Goal: Task Accomplishment & Management: Complete application form

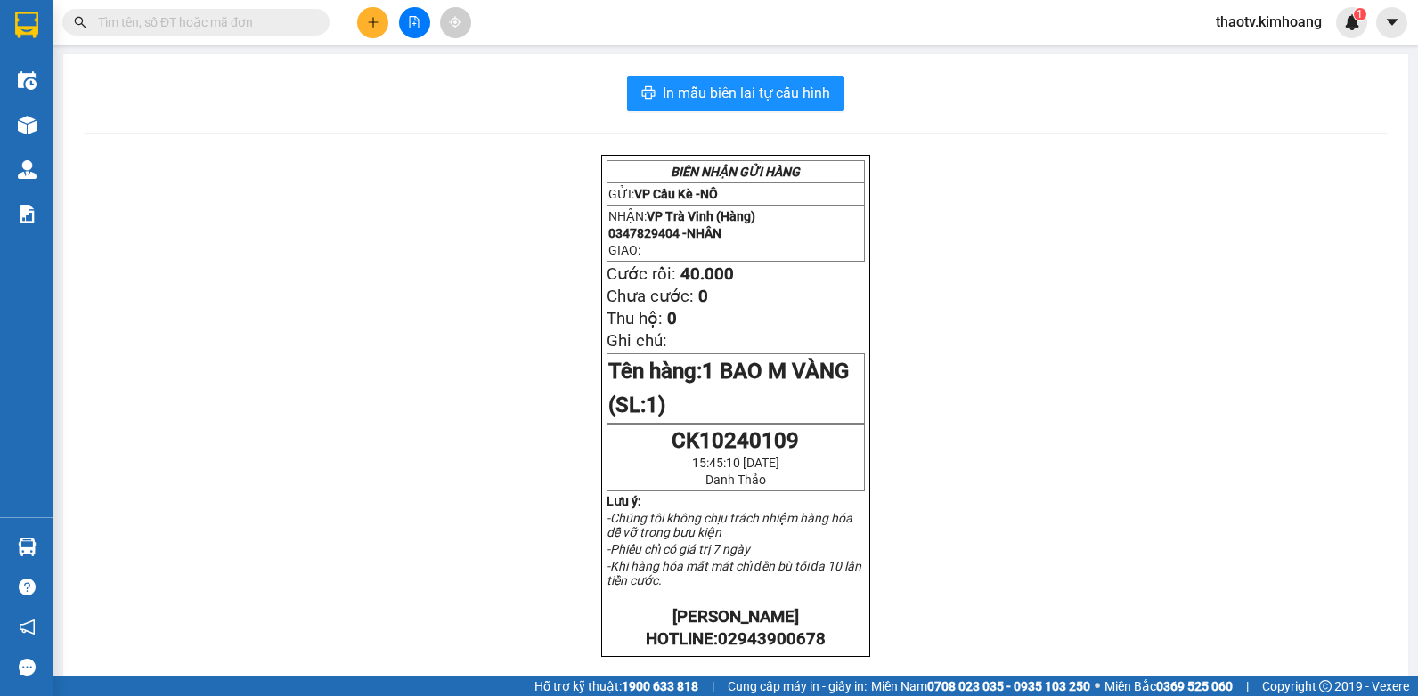
click at [1275, 23] on span "thaotv.kimhoang" at bounding box center [1268, 22] width 134 height 22
click at [1246, 53] on span "Đăng xuất" at bounding box center [1275, 55] width 99 height 20
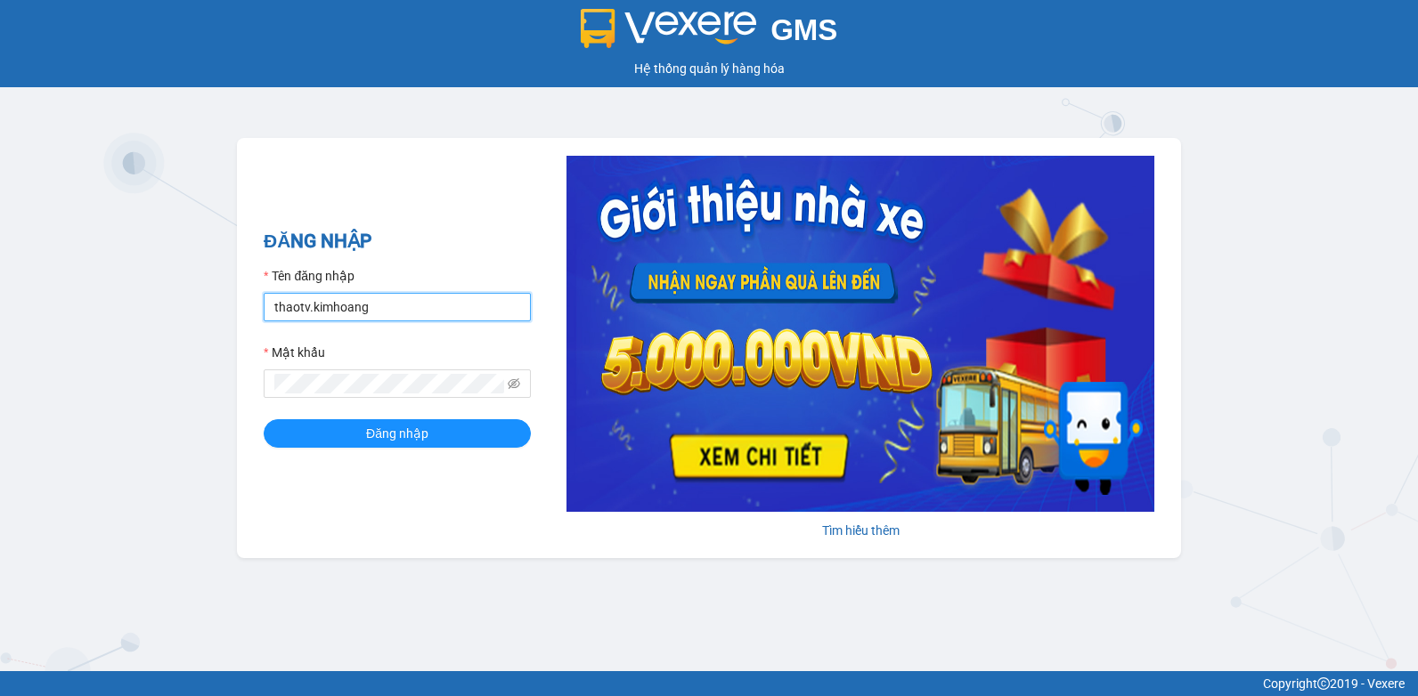
drag, startPoint x: 378, startPoint y: 310, endPoint x: 0, endPoint y: 334, distance: 379.2
click at [0, 331] on html "GMS Hệ thống quản lý hàng hóa ĐĂNG NHẬP Tên đăng nhập thaotv.kimhoang Mật khẩu …" at bounding box center [709, 348] width 1418 height 696
type input "nguyenpht.kimhoang"
click at [0, 425] on html "GMS Hệ thống quản lý hàng hóa ĐĂNG NHẬP Tên đăng nhập nguyenpht.kimhoang Mật kh…" at bounding box center [709, 348] width 1418 height 696
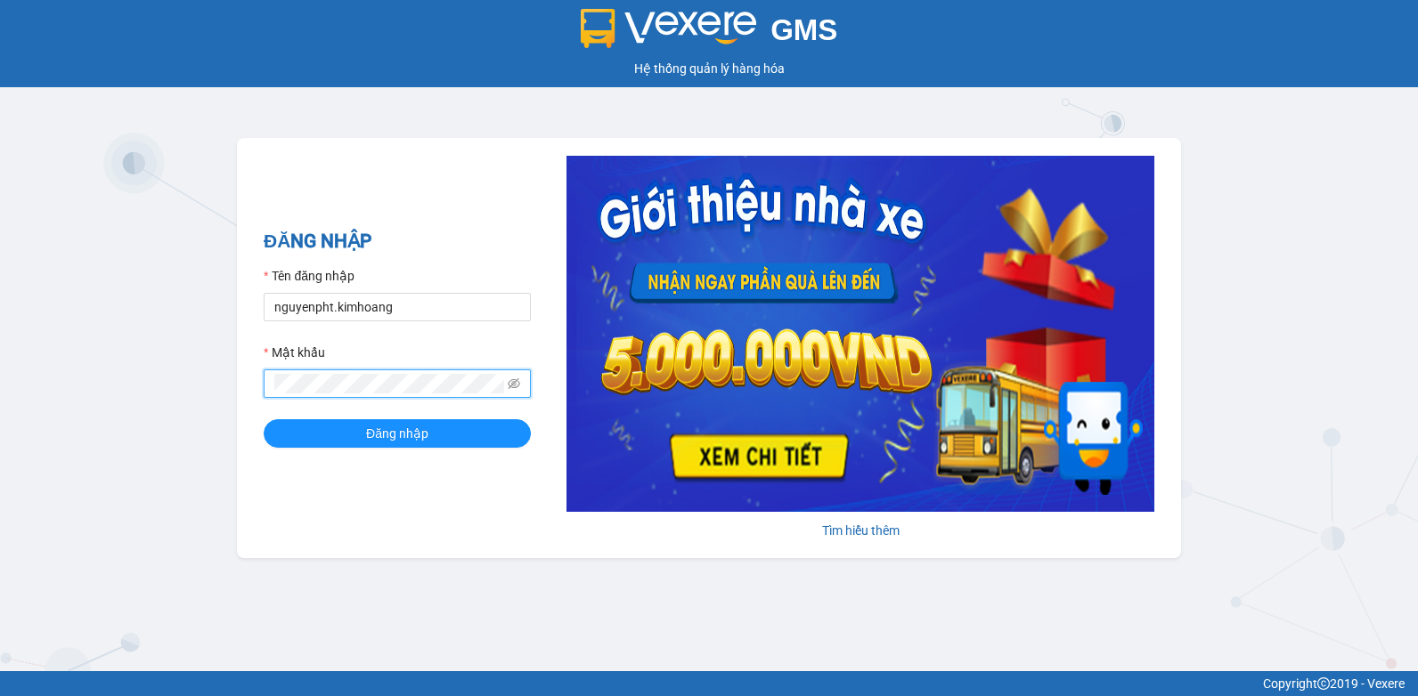
click at [264, 419] on button "Đăng nhập" at bounding box center [397, 433] width 267 height 28
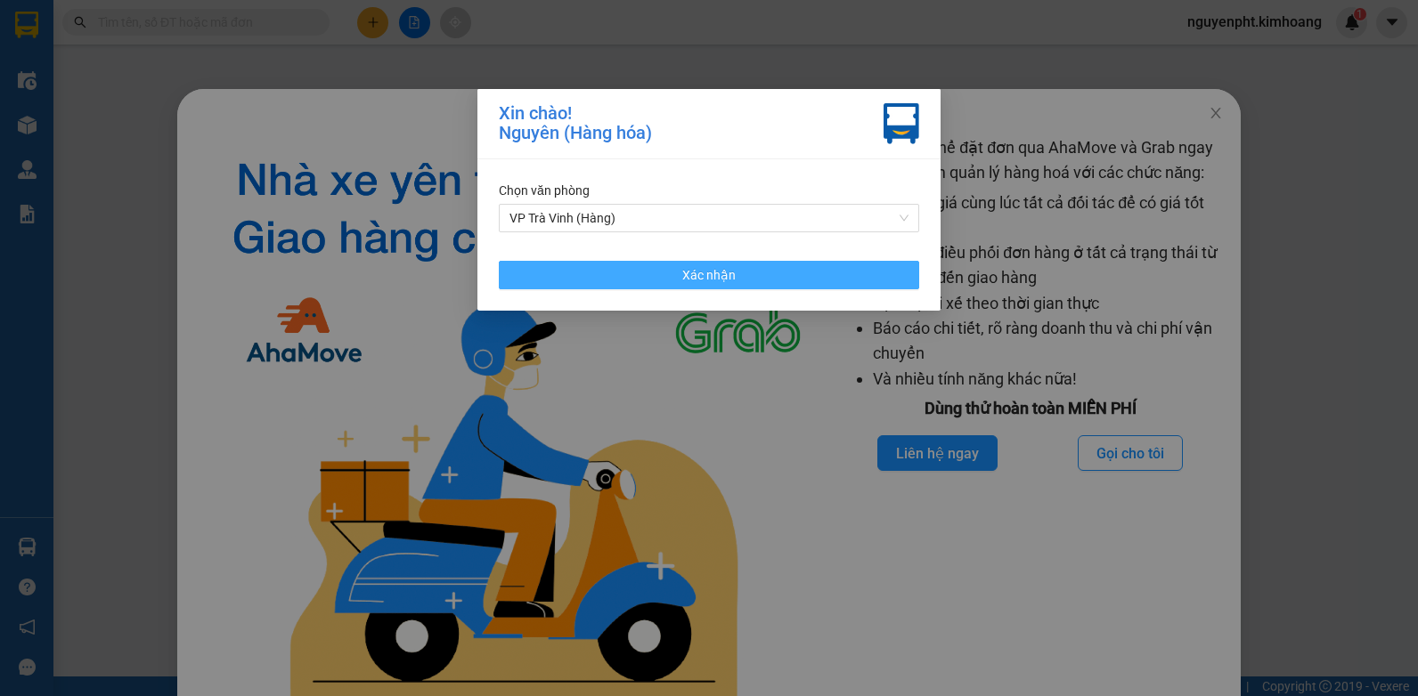
click at [709, 270] on span "Xác nhận" at bounding box center [708, 275] width 53 height 20
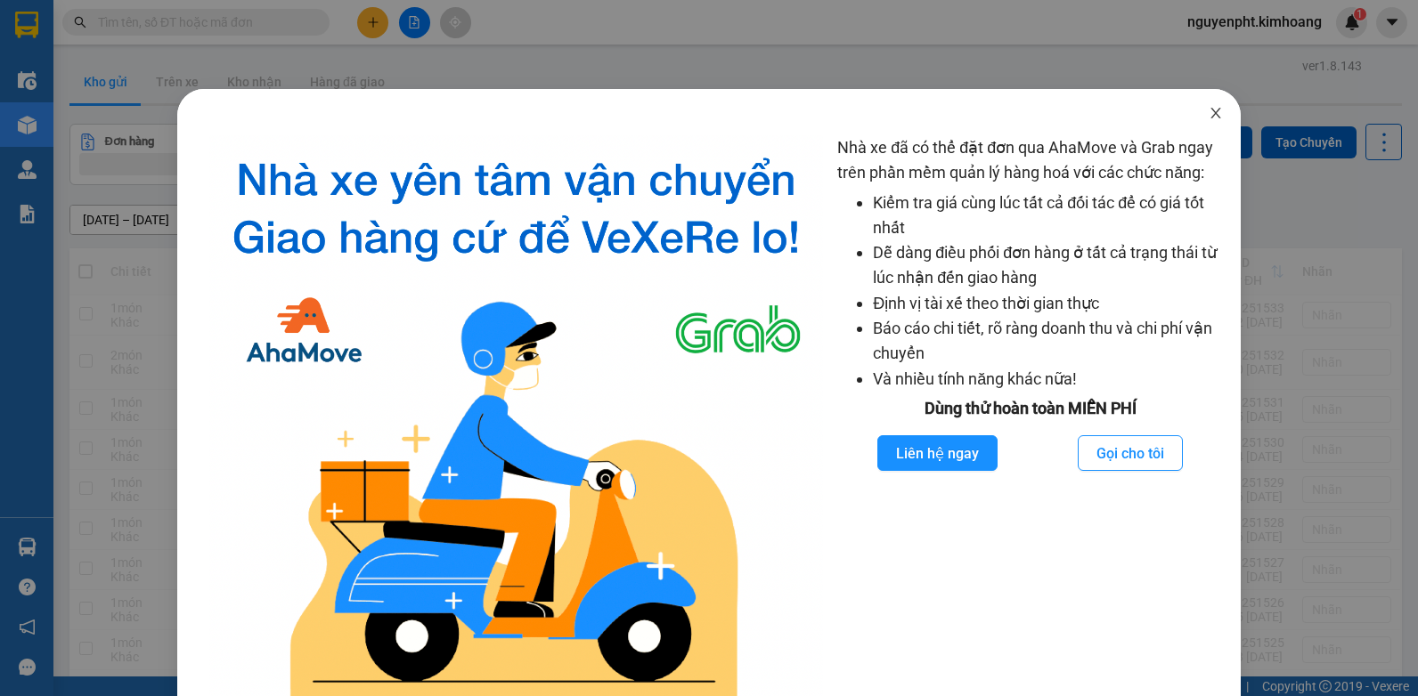
click at [1208, 110] on icon "close" at bounding box center [1215, 113] width 14 height 14
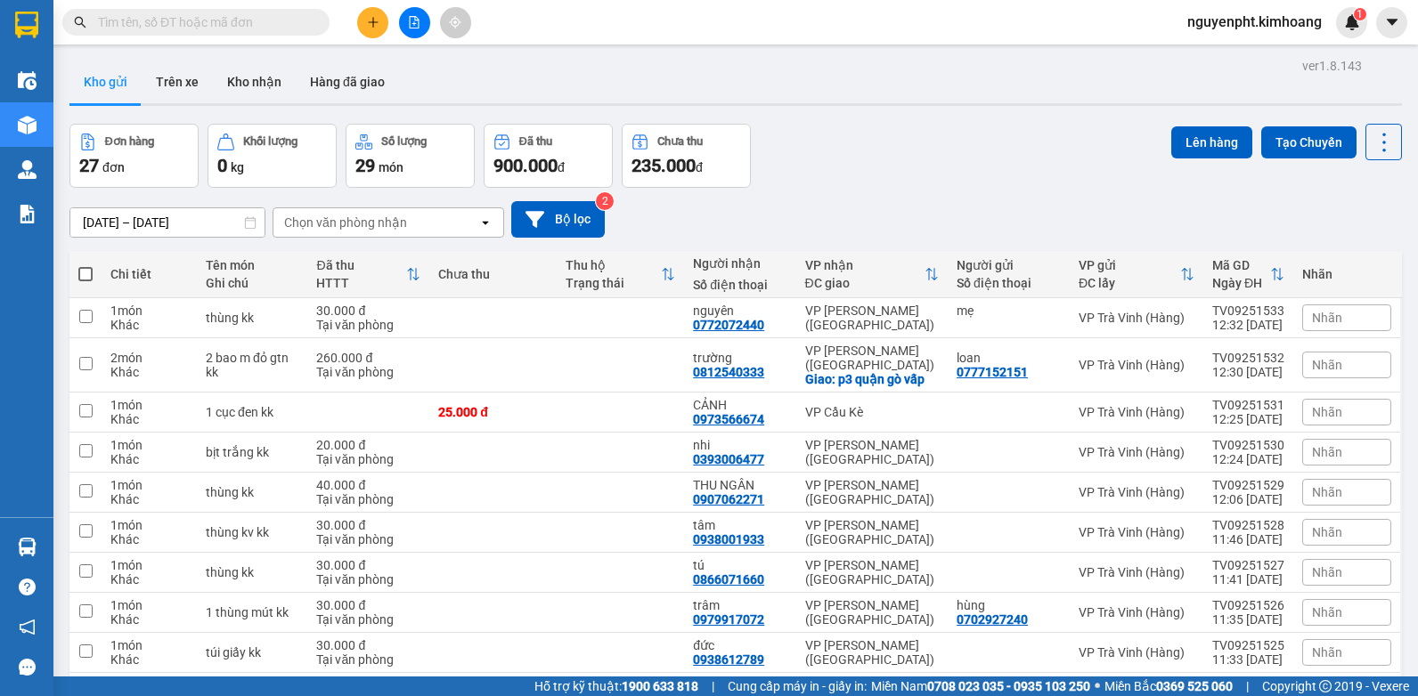
click at [357, 27] on div at bounding box center [414, 22] width 134 height 31
click at [362, 28] on button at bounding box center [372, 22] width 31 height 31
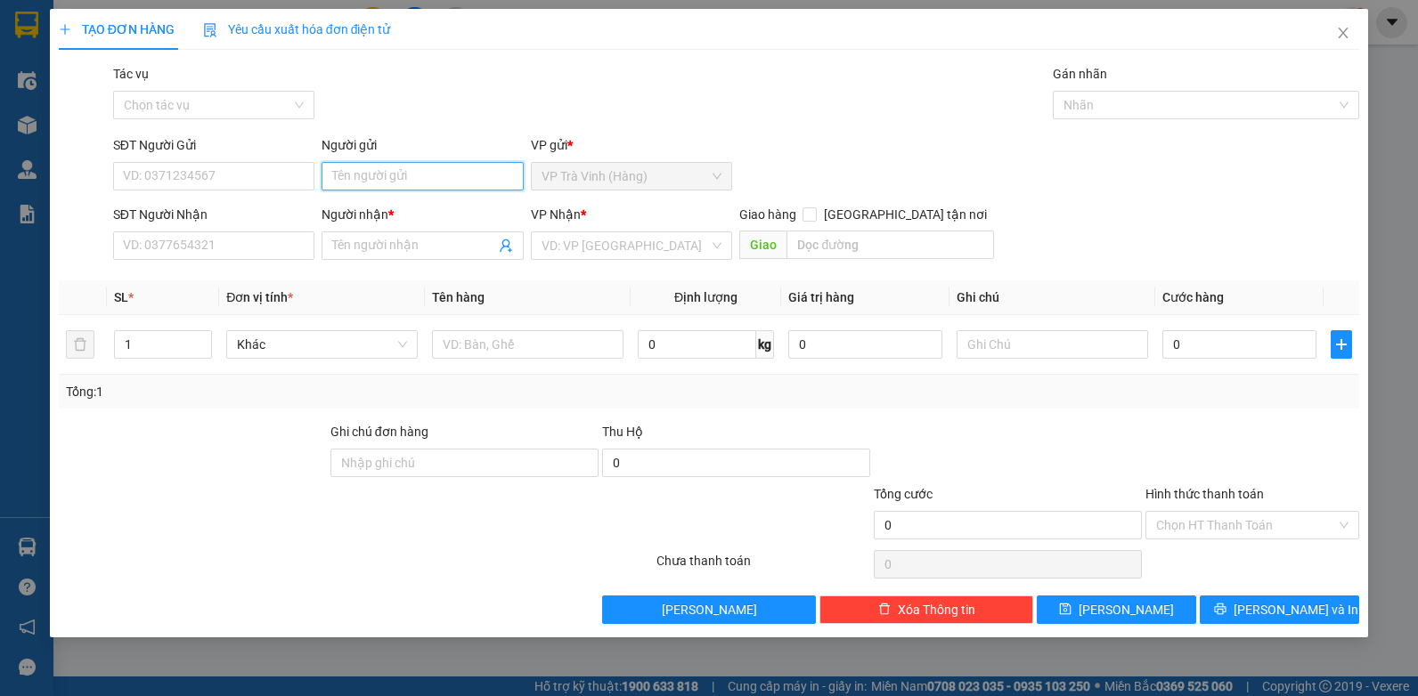
click at [380, 169] on input "Người gửi" at bounding box center [422, 176] width 202 height 28
type input "thu"
type input "0337386199"
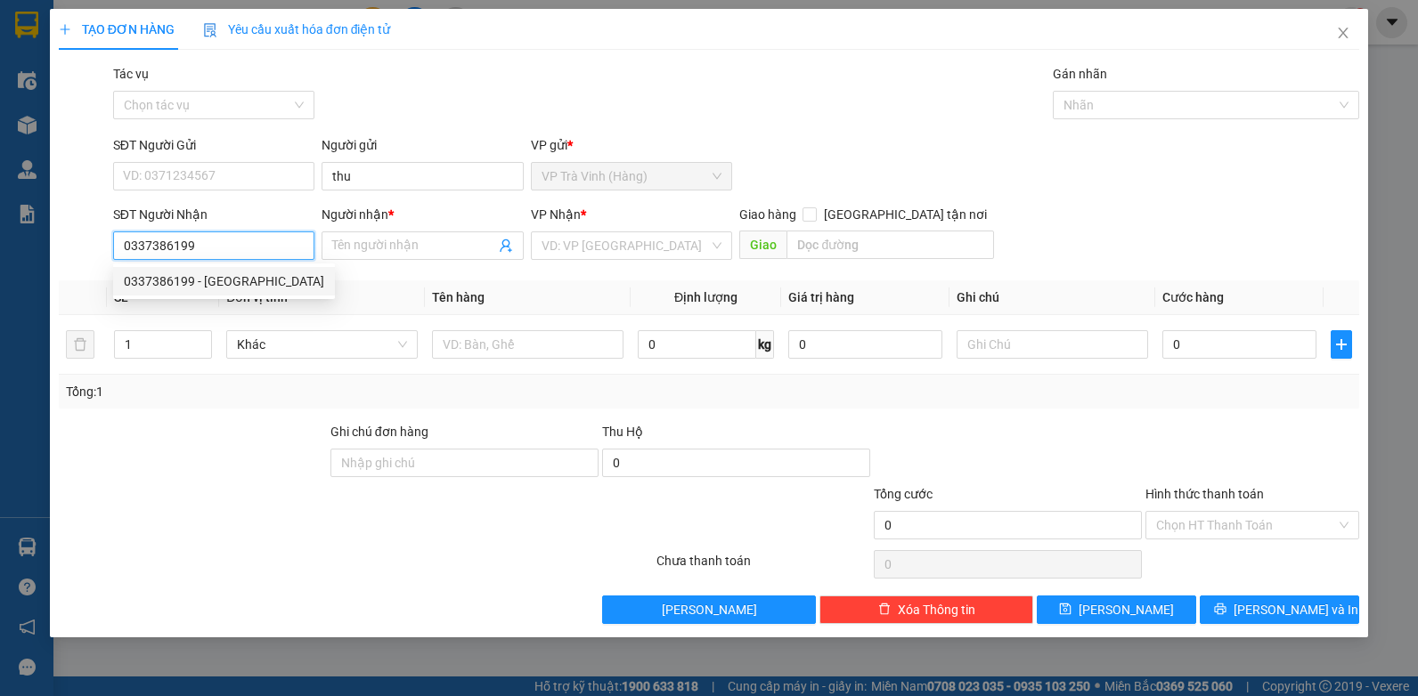
click at [191, 275] on div "0337386199 - [GEOGRAPHIC_DATA]" at bounding box center [224, 282] width 200 height 20
type input "huy"
type input "35.000"
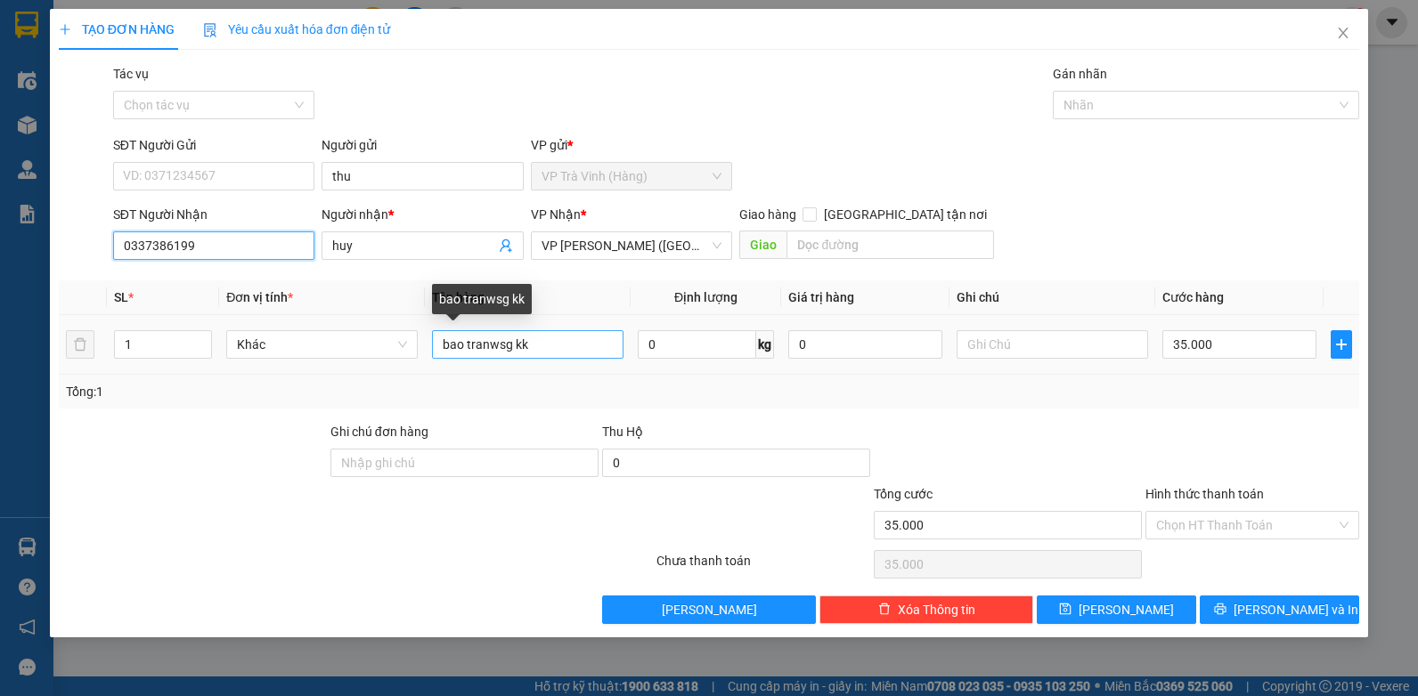
type input "0337386199"
drag, startPoint x: 528, startPoint y: 345, endPoint x: 0, endPoint y: 333, distance: 528.2
click at [0, 339] on html "Kết quả tìm kiếm ( 0 ) Bộ lọc No Data nguyenpht.kimhoang 1 Điều hành xe Kho hàn…" at bounding box center [709, 348] width 1418 height 696
type input "thùng mút kk"
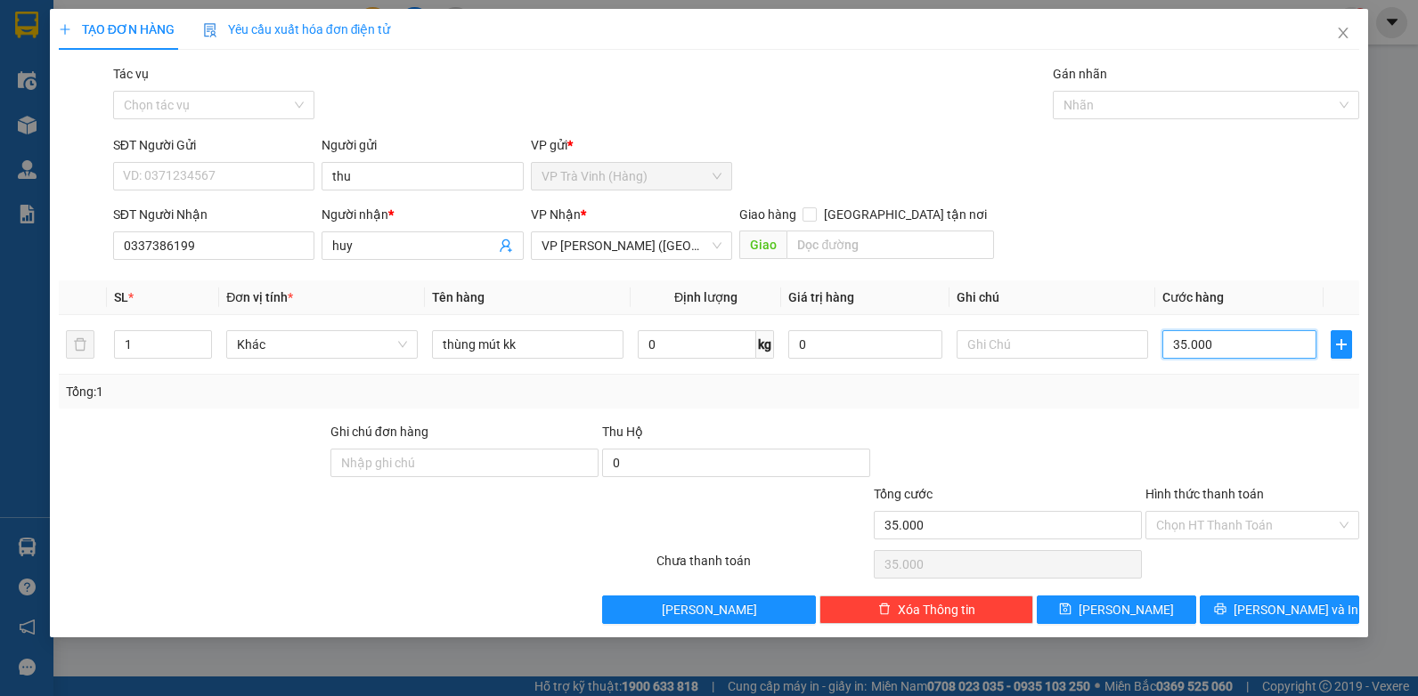
type input "4"
type input "40"
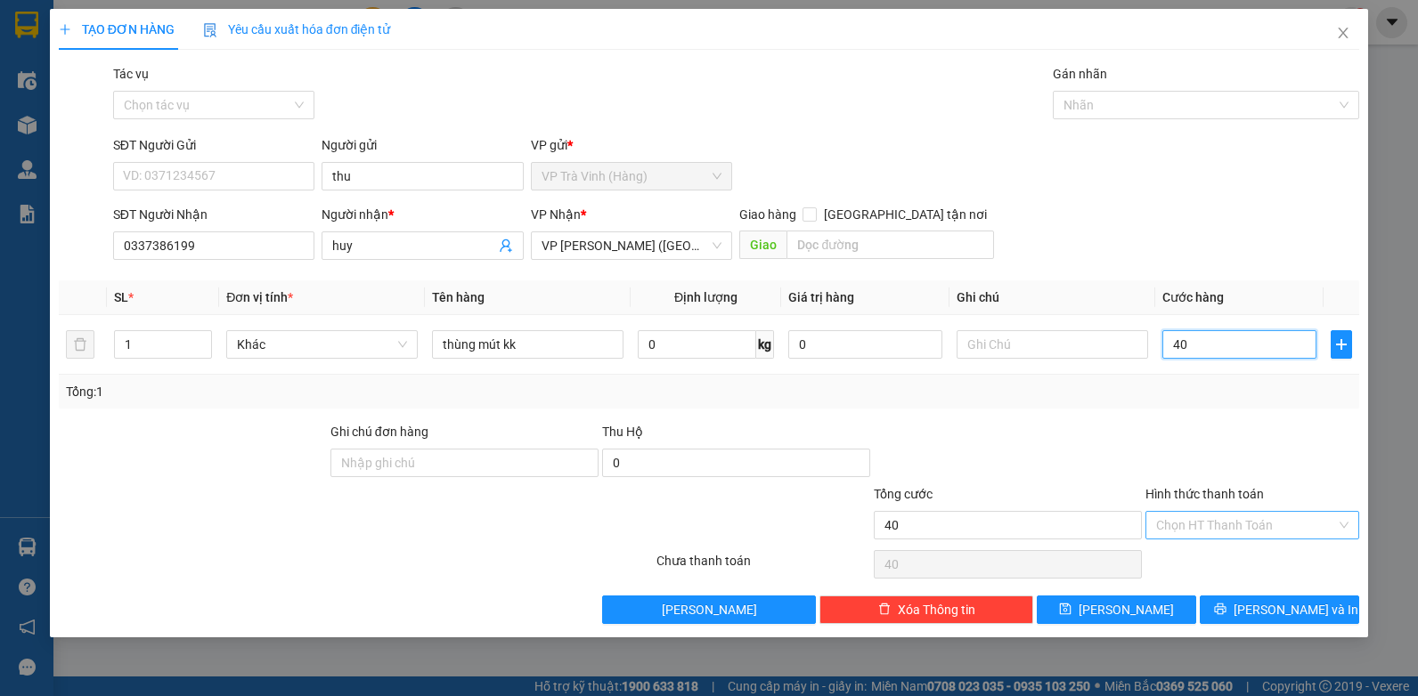
click at [1261, 511] on div "Chọn HT Thanh Toán" at bounding box center [1252, 525] width 214 height 28
type input "40"
type input "40.000"
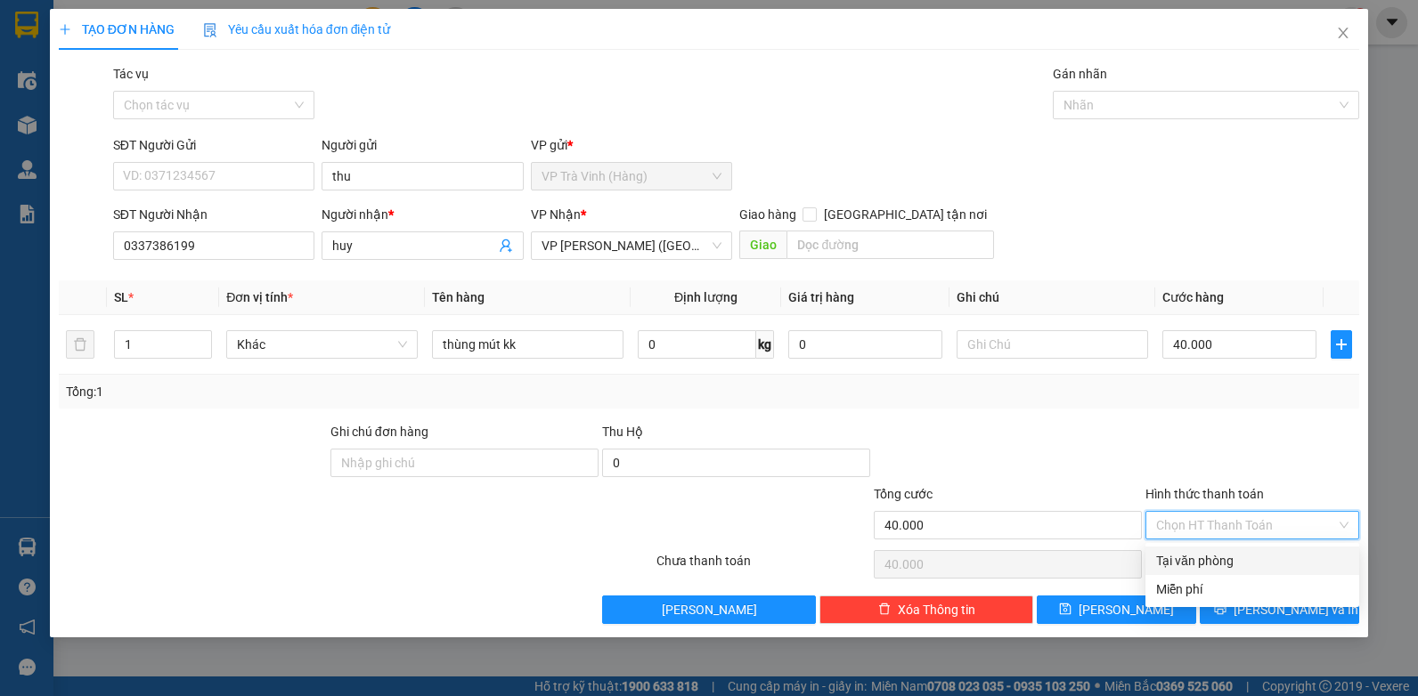
drag, startPoint x: 1235, startPoint y: 557, endPoint x: 1305, endPoint y: 592, distance: 78.4
click at [1235, 558] on div "Tại văn phòng" at bounding box center [1252, 561] width 192 height 20
type input "0"
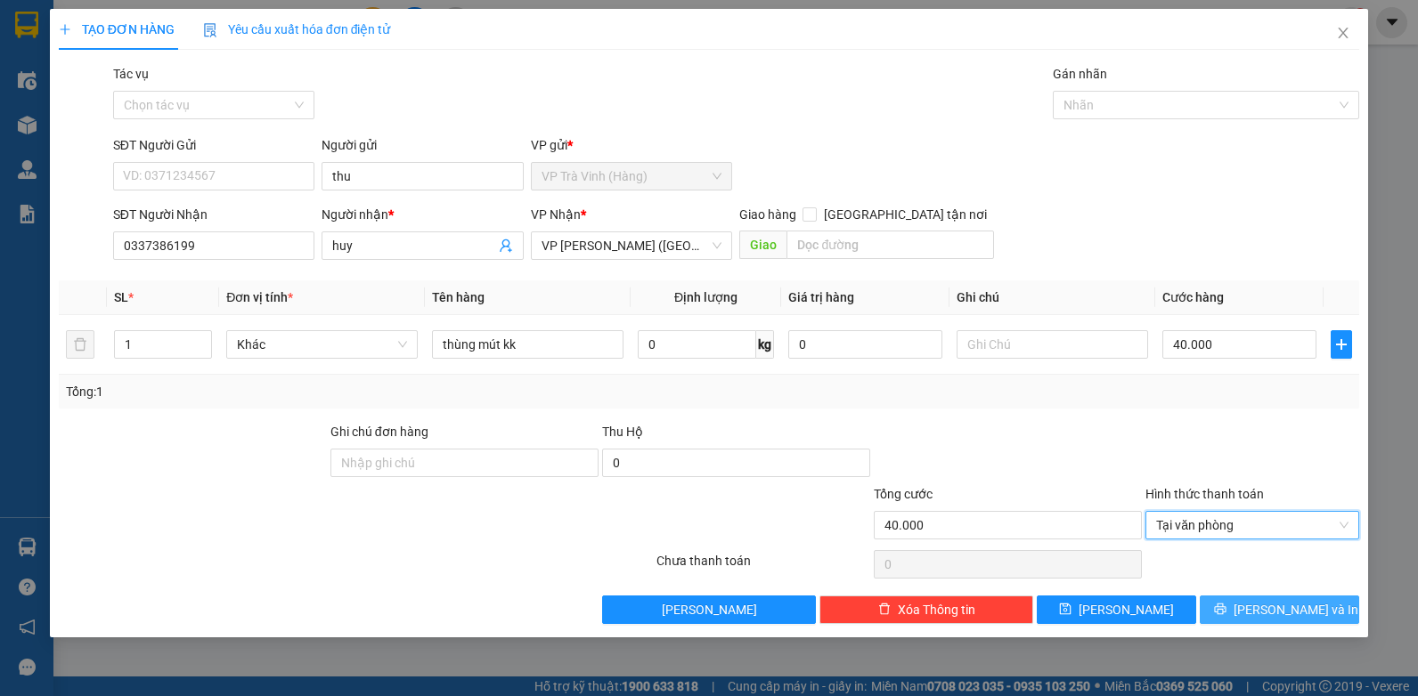
drag, startPoint x: 1306, startPoint y: 601, endPoint x: 1292, endPoint y: 593, distance: 16.3
click at [1305, 601] on span "[PERSON_NAME] và In" at bounding box center [1295, 610] width 125 height 20
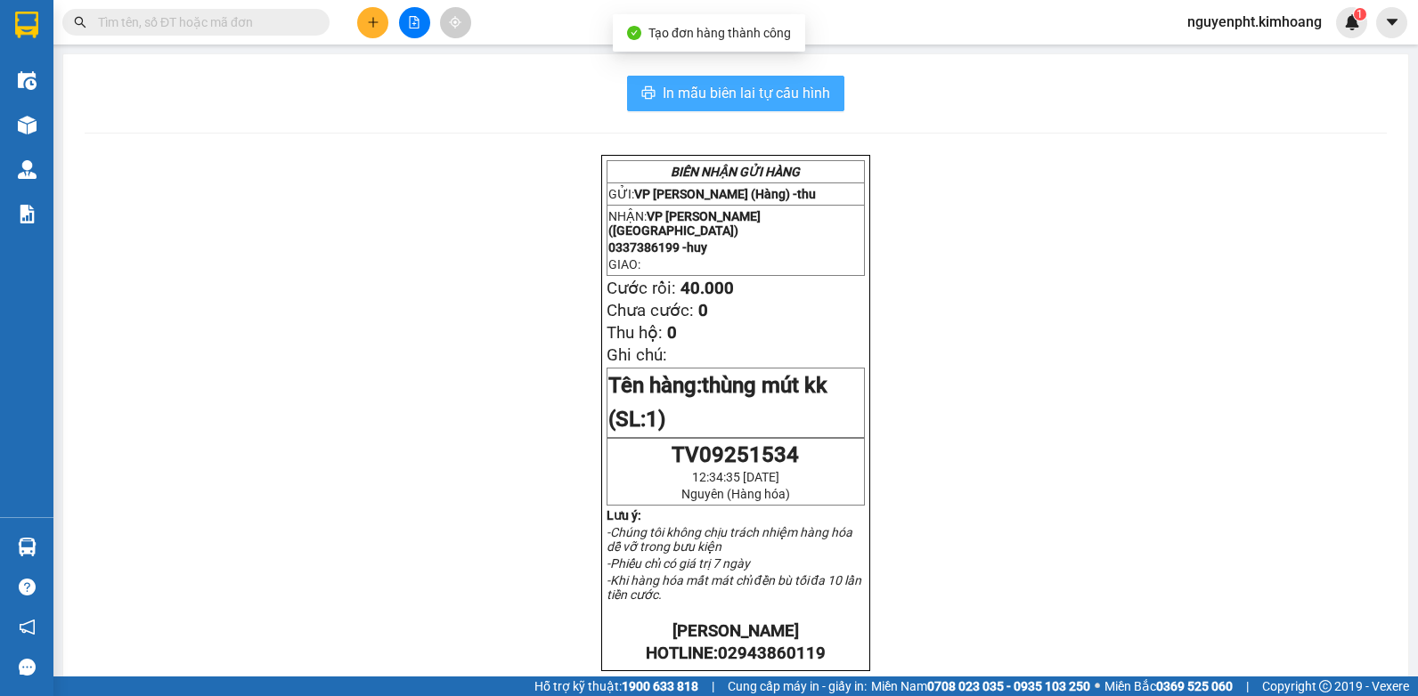
click at [720, 102] on span "In mẫu biên lai tự cấu hình" at bounding box center [745, 93] width 167 height 22
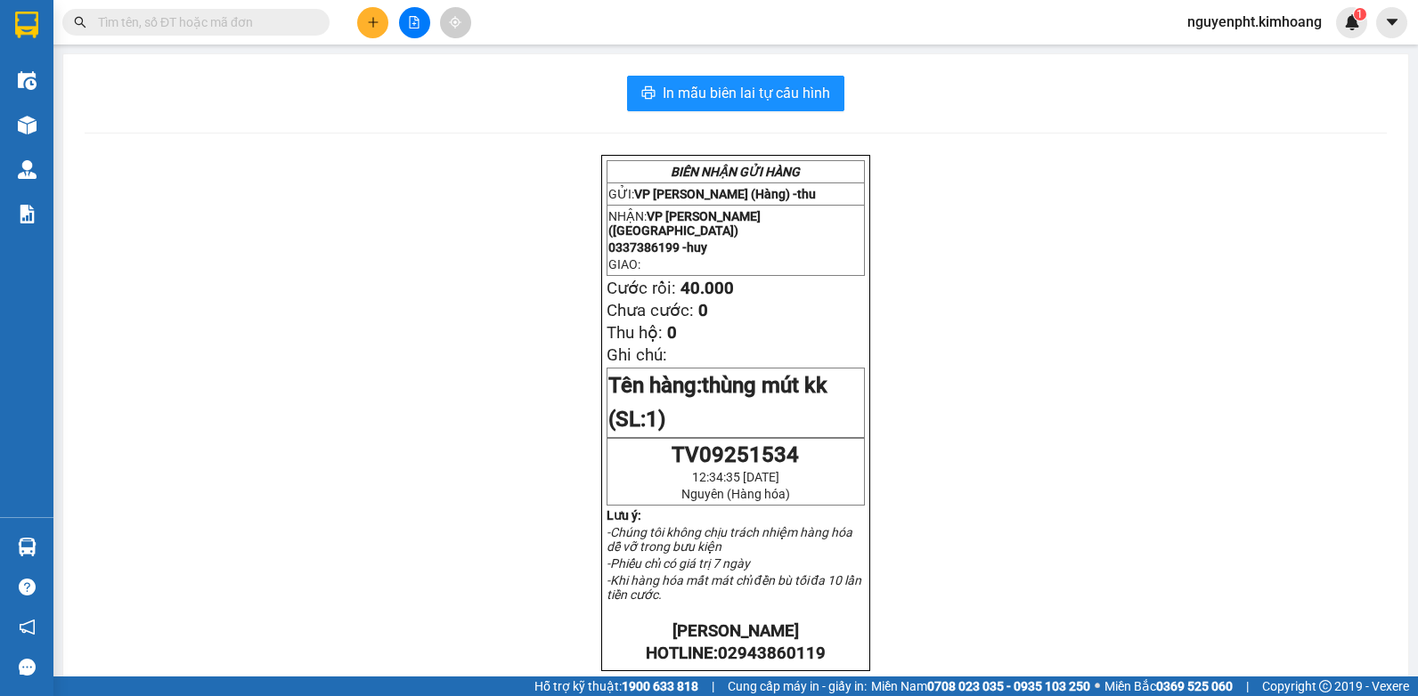
click at [276, 18] on input "text" at bounding box center [203, 22] width 210 height 20
click at [262, 22] on input "text" at bounding box center [203, 22] width 210 height 20
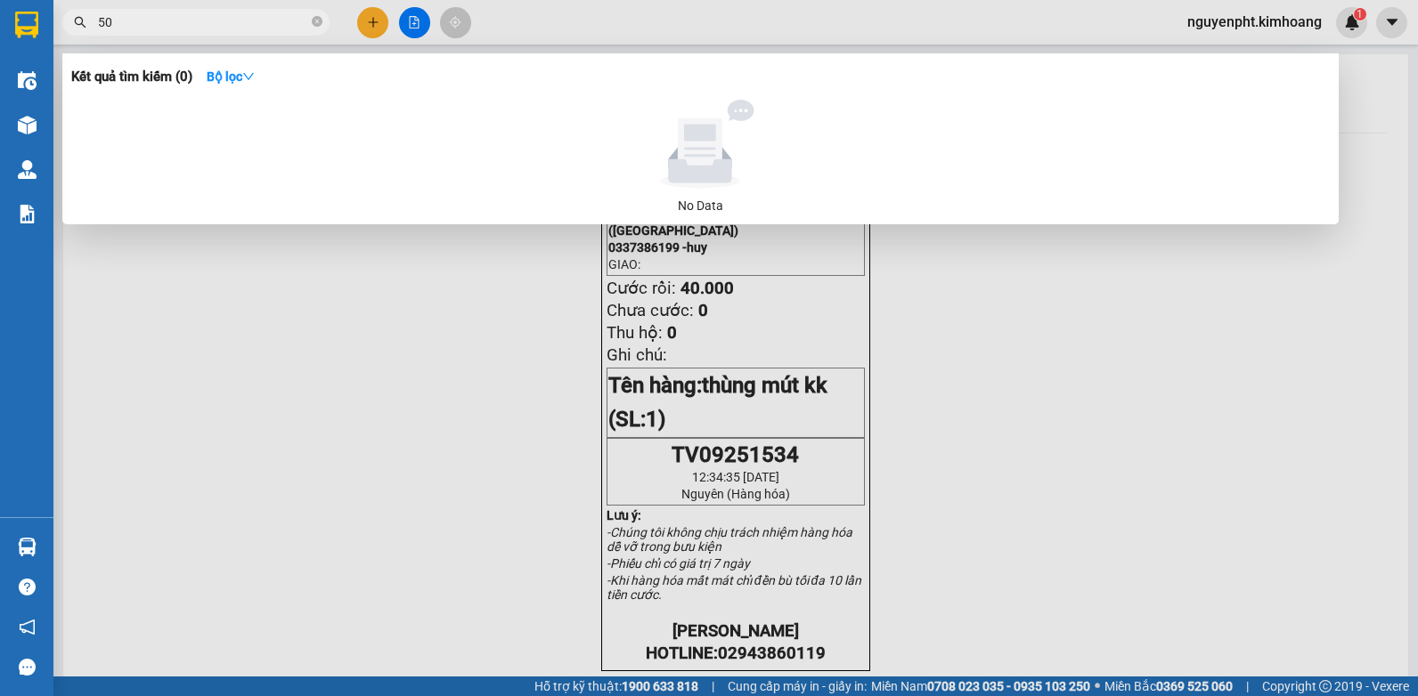
type input "5"
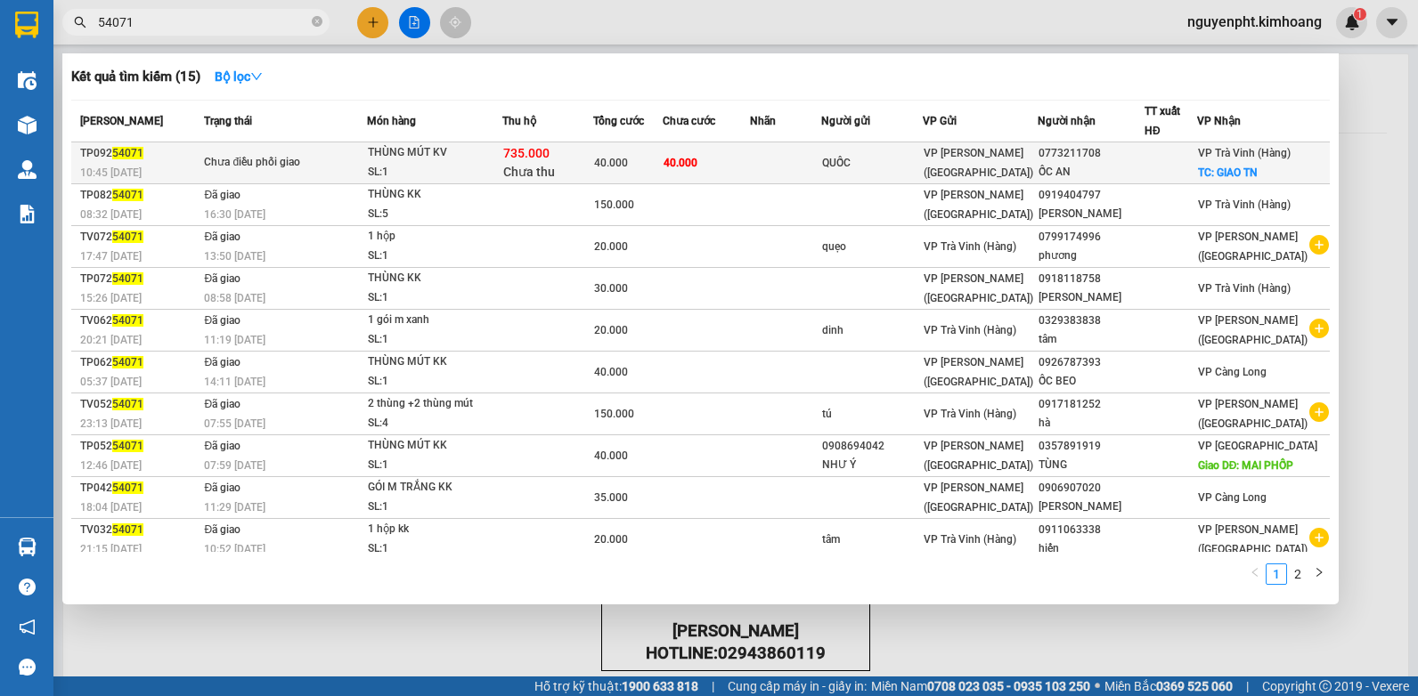
type input "54071"
click at [1170, 159] on div at bounding box center [1170, 163] width 51 height 19
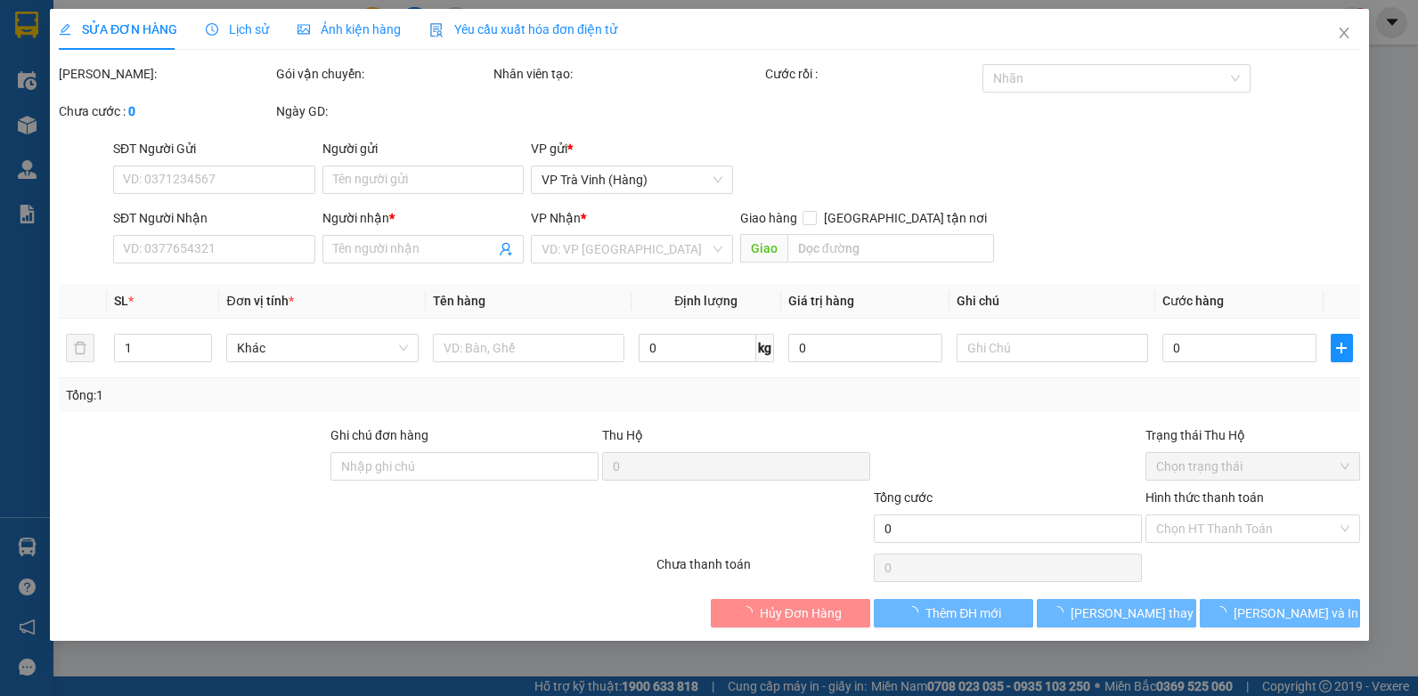
type input "QUỐC"
type input "0773211708"
type input "ỐC AN"
checkbox input "true"
type input "GIAO TN"
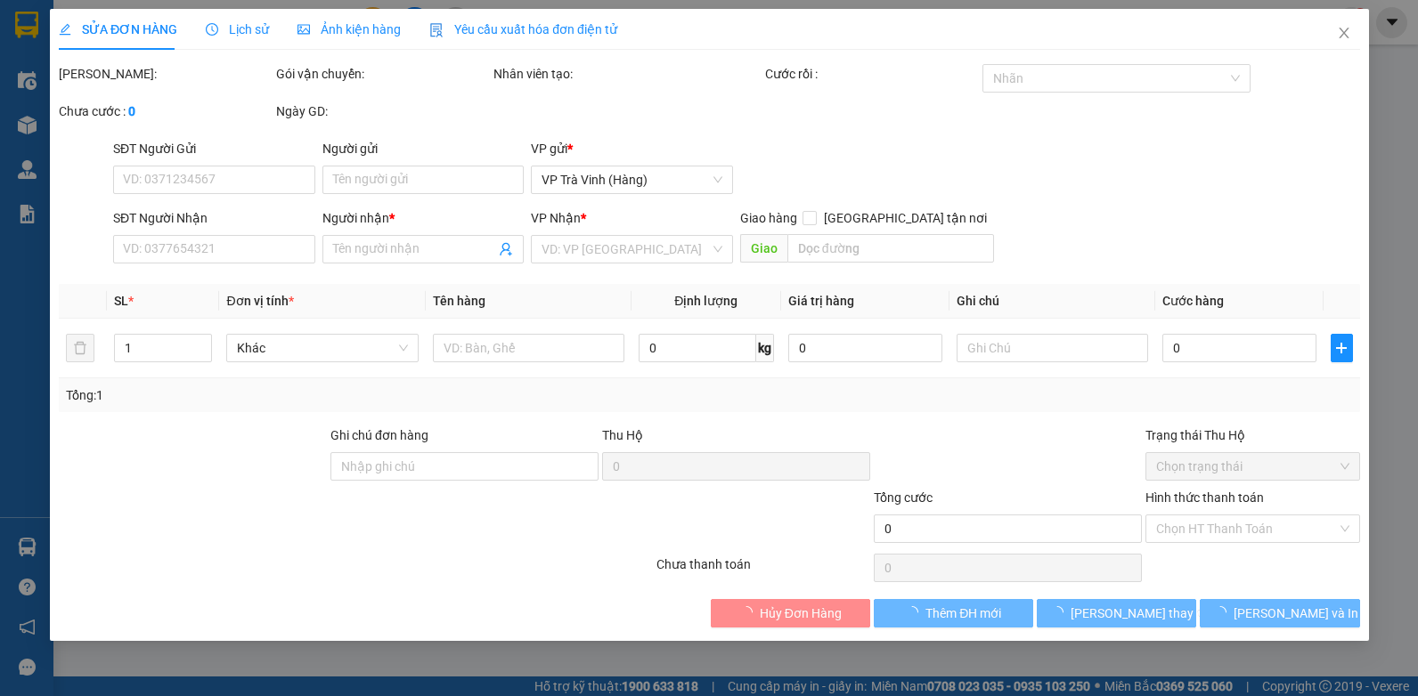
type input "735.000"
type input "40.000"
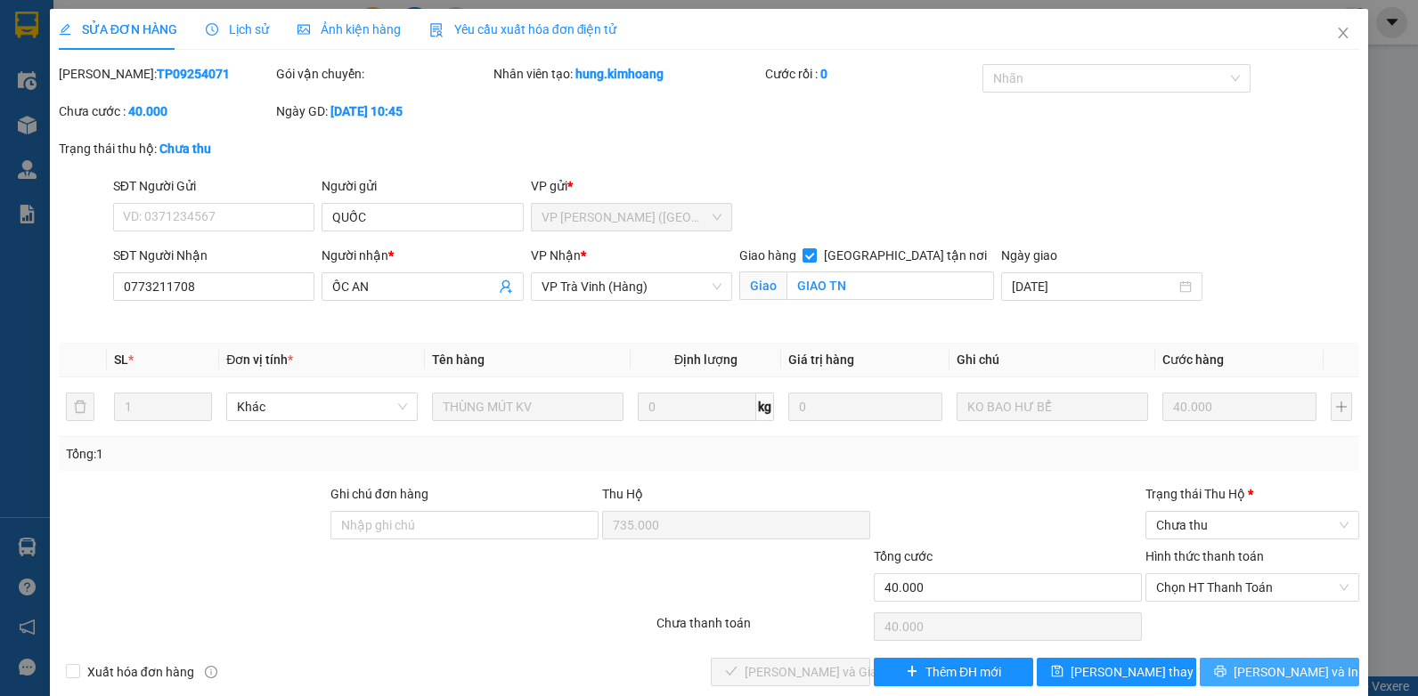
click at [1286, 659] on button "[PERSON_NAME] và In" at bounding box center [1278, 672] width 159 height 28
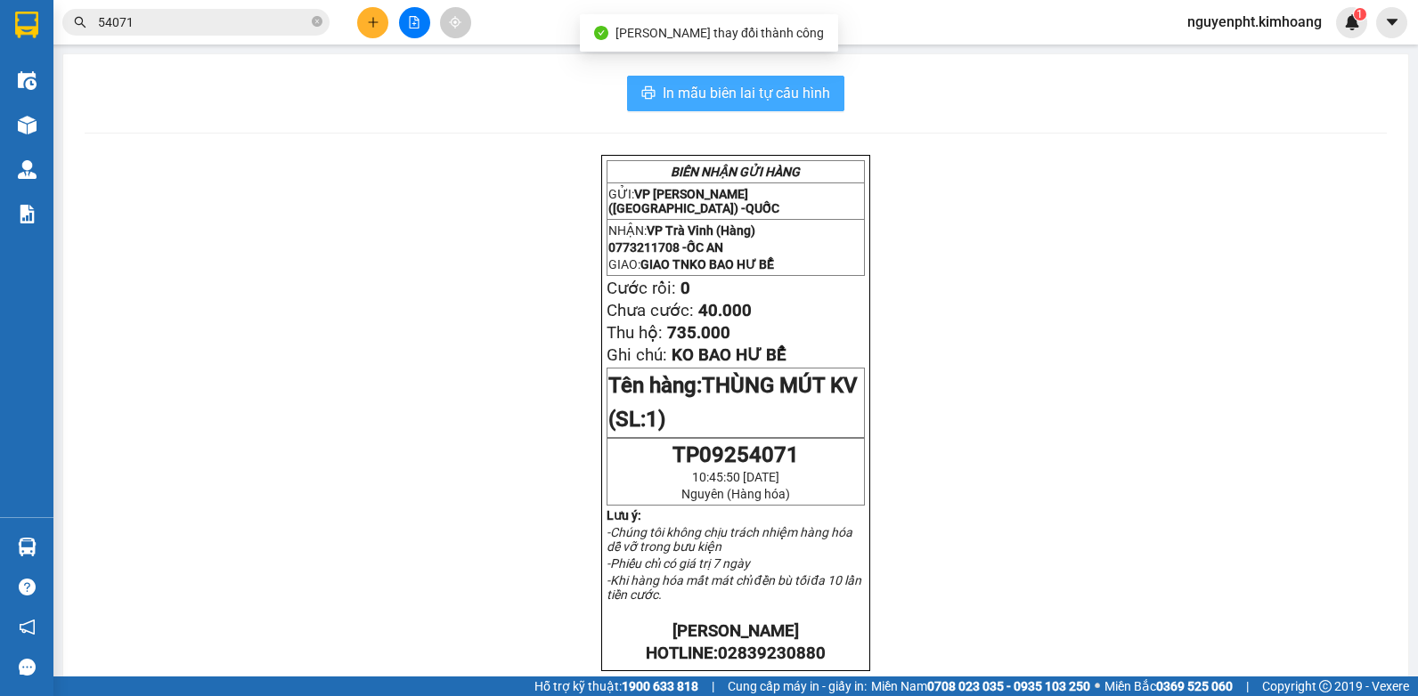
click at [780, 84] on span "In mẫu biên lai tự cấu hình" at bounding box center [745, 93] width 167 height 22
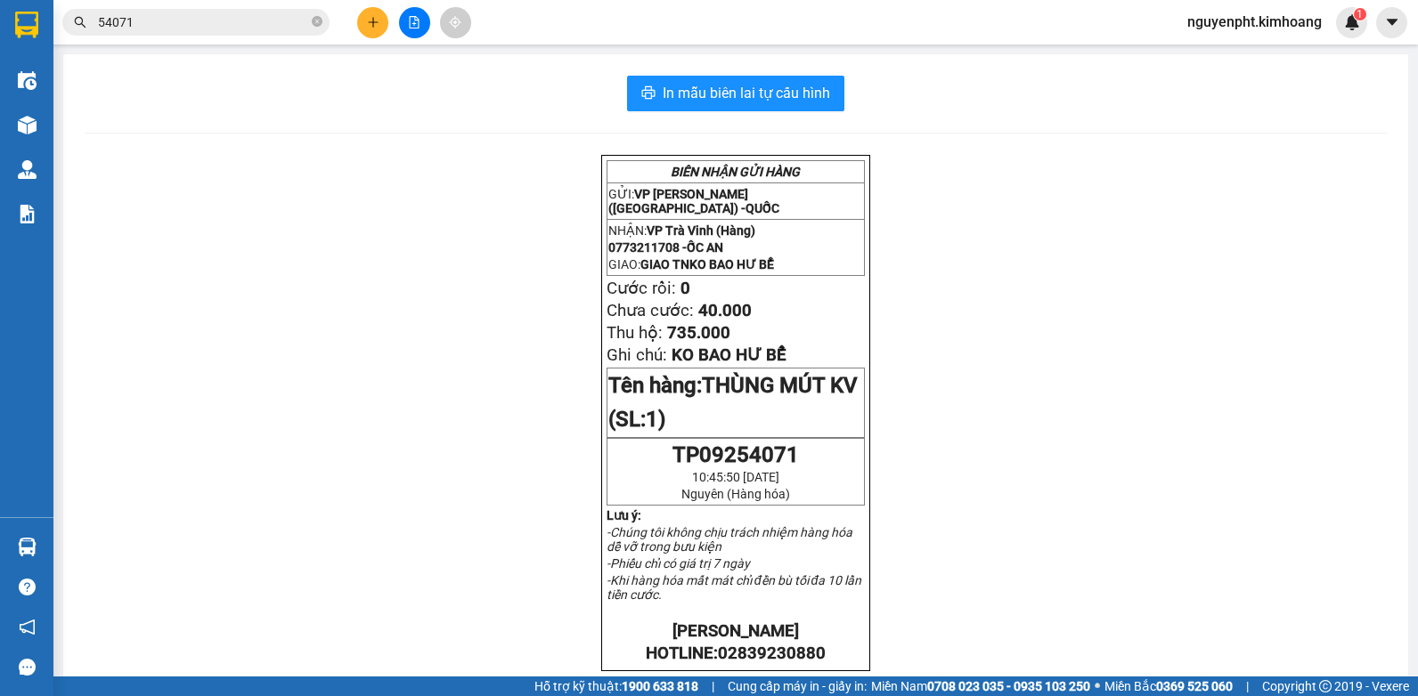
click at [362, 22] on button at bounding box center [372, 22] width 31 height 31
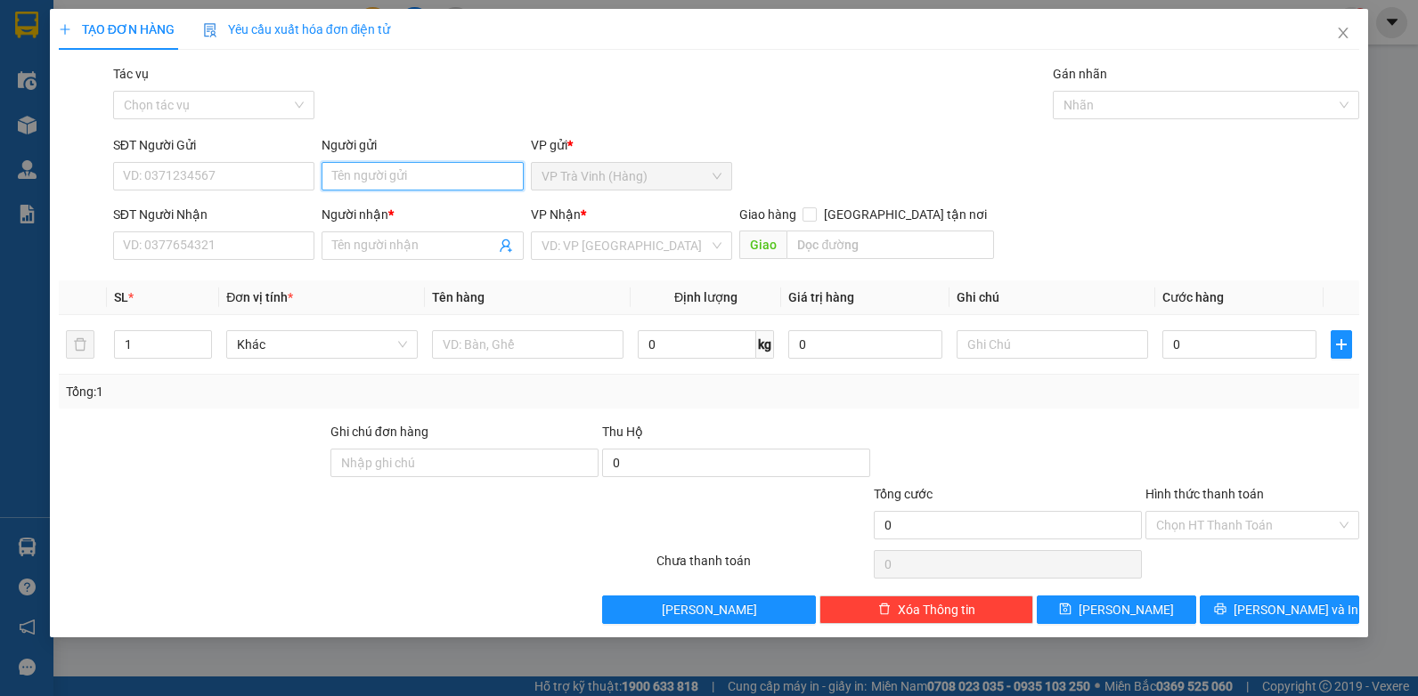
click at [427, 182] on input "Người gửi" at bounding box center [422, 176] width 202 height 28
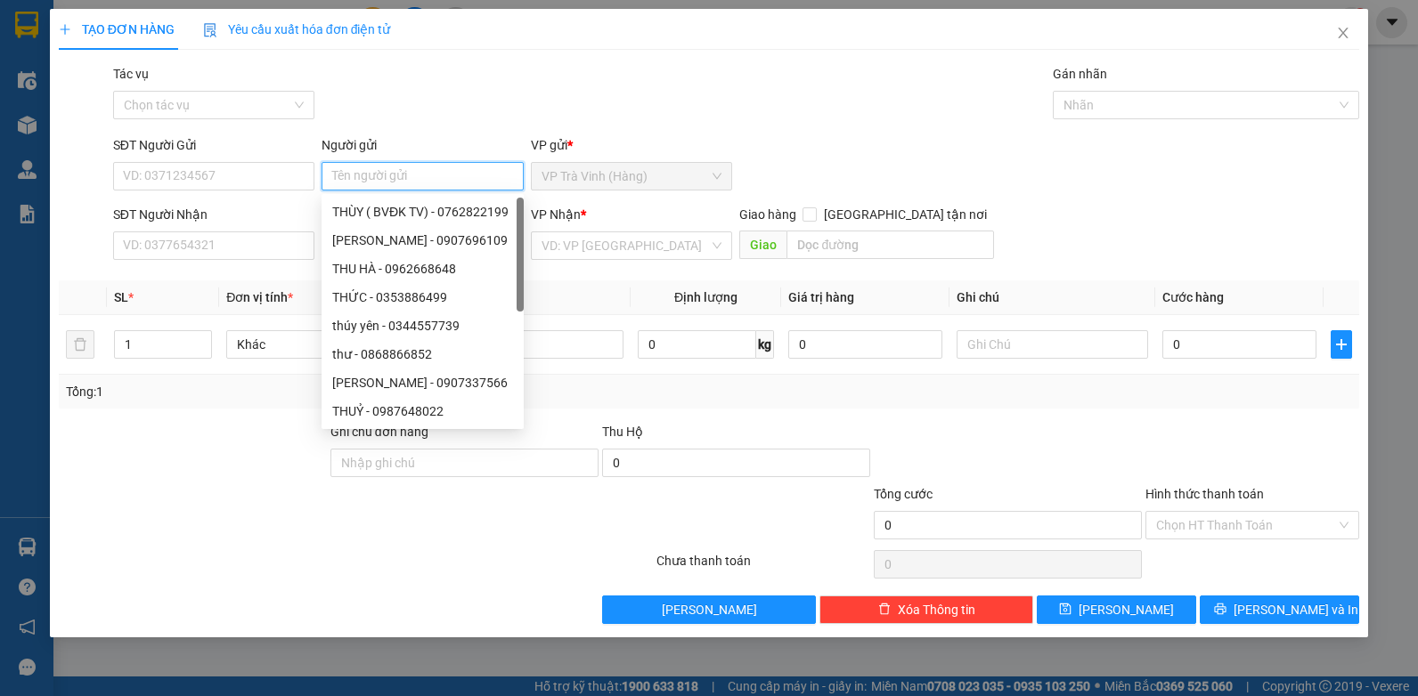
type input "o"
type input "ô"
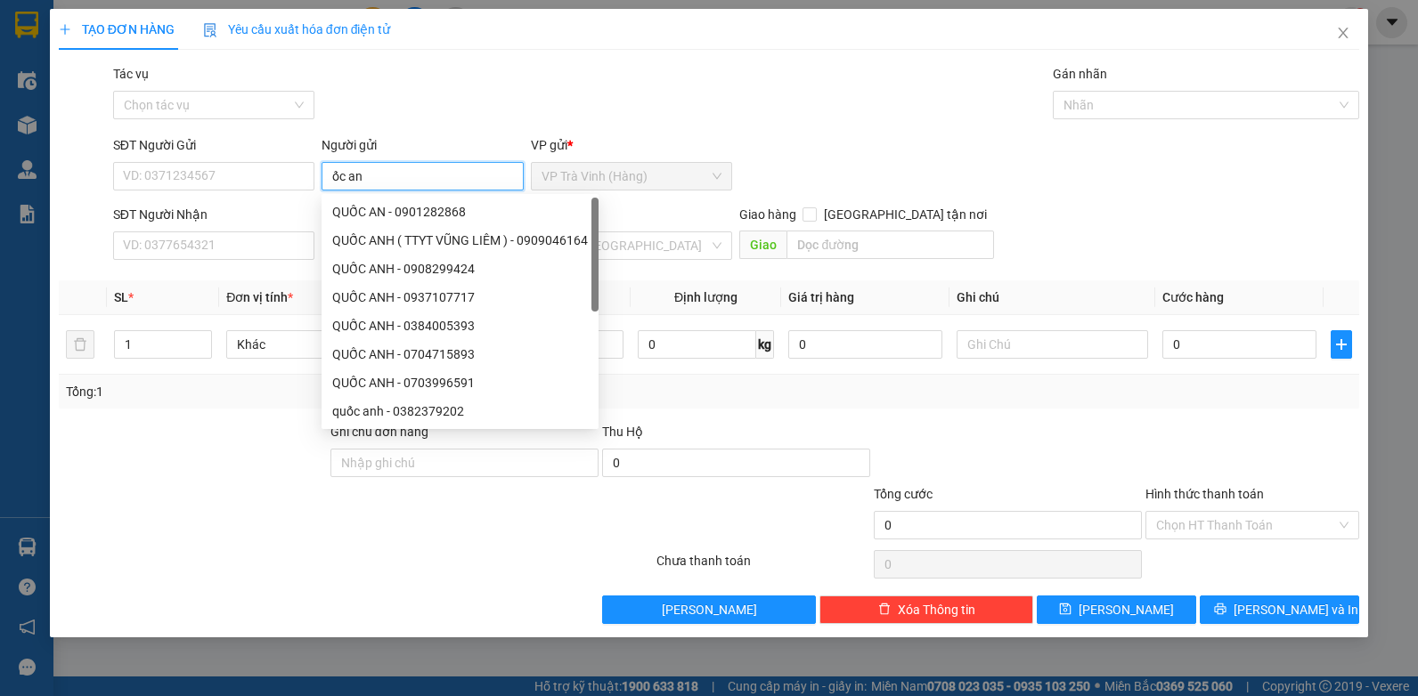
type input "ốc an"
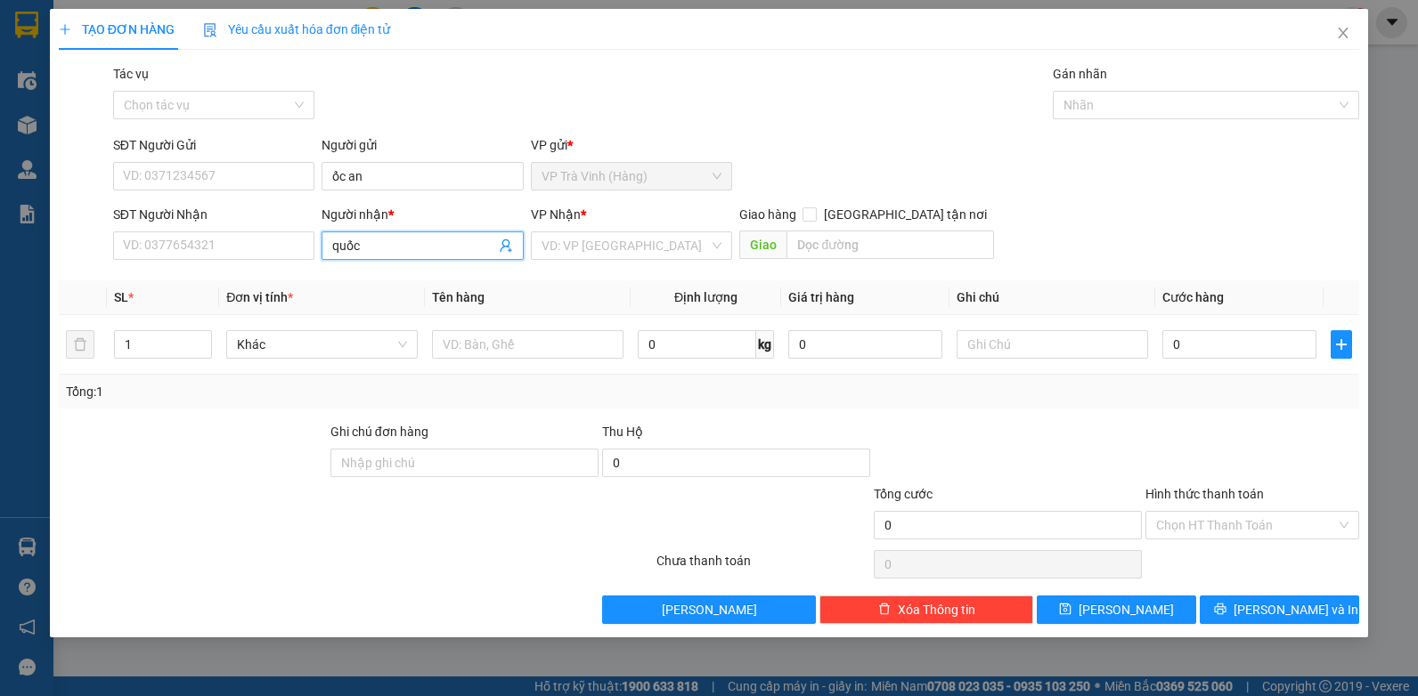
type input "quốc"
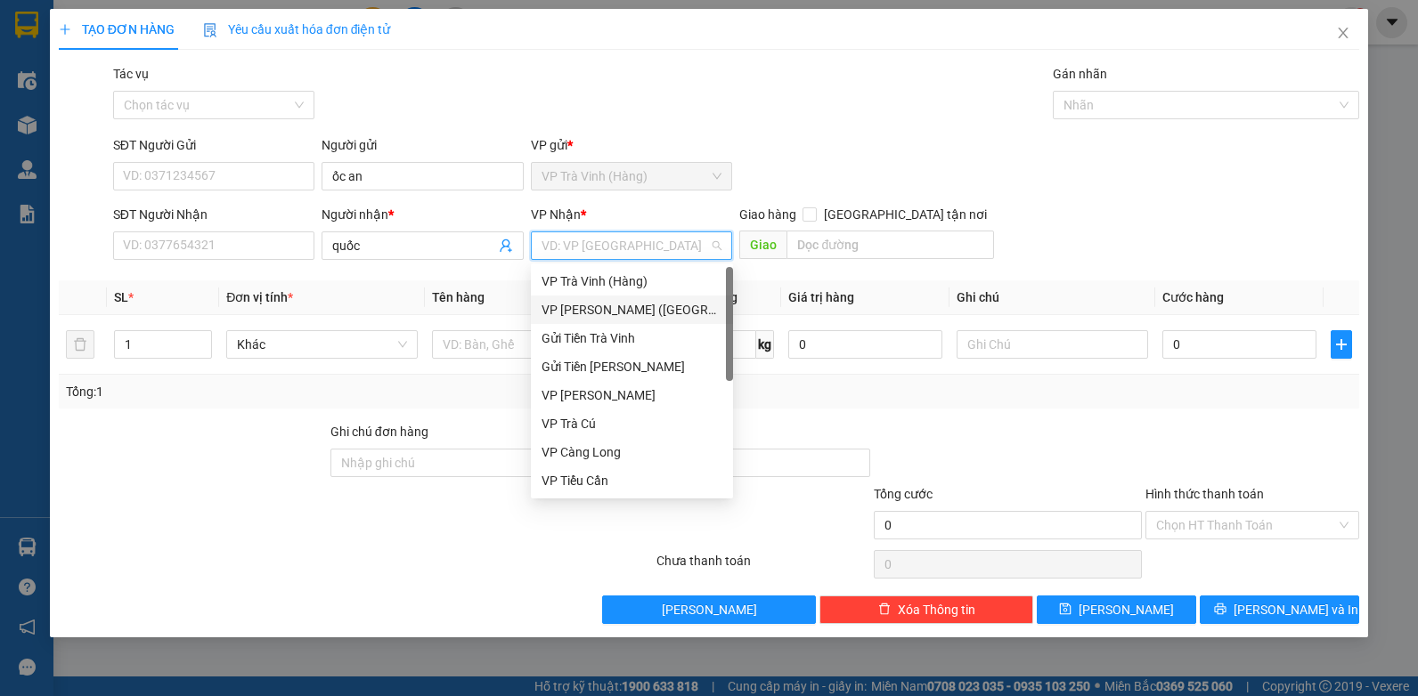
click at [597, 306] on div "VP [PERSON_NAME] ([GEOGRAPHIC_DATA])" at bounding box center [631, 310] width 181 height 20
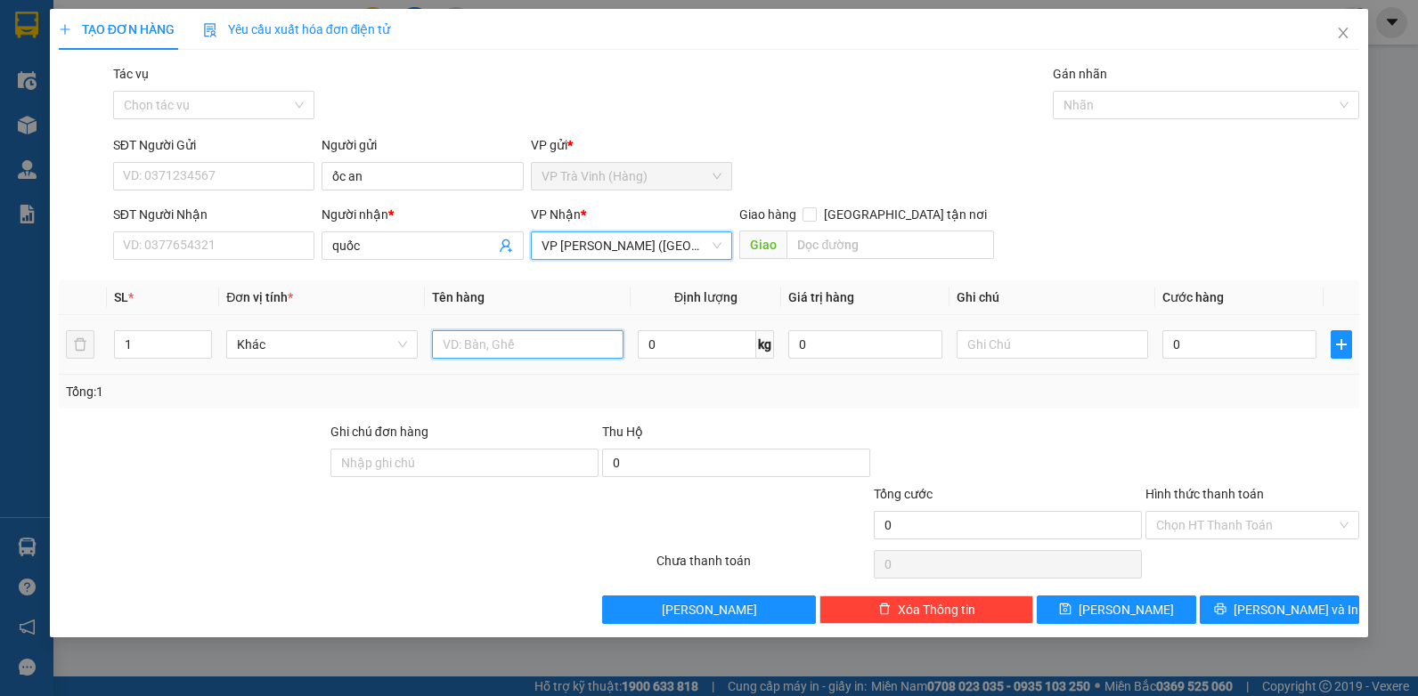
click at [508, 353] on input "text" at bounding box center [527, 344] width 191 height 28
type input "tiền sl4071 735.000"
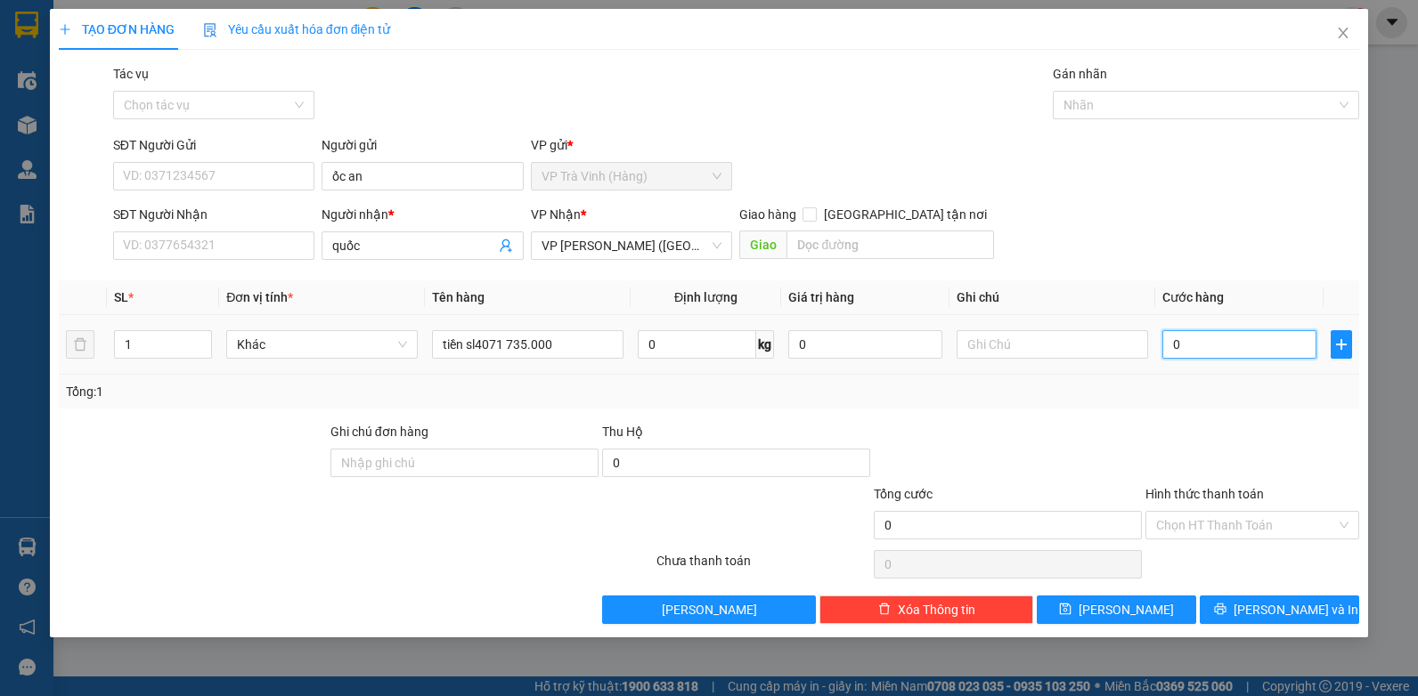
click at [1239, 339] on input "0" at bounding box center [1239, 344] width 154 height 28
type input "1"
type input "15"
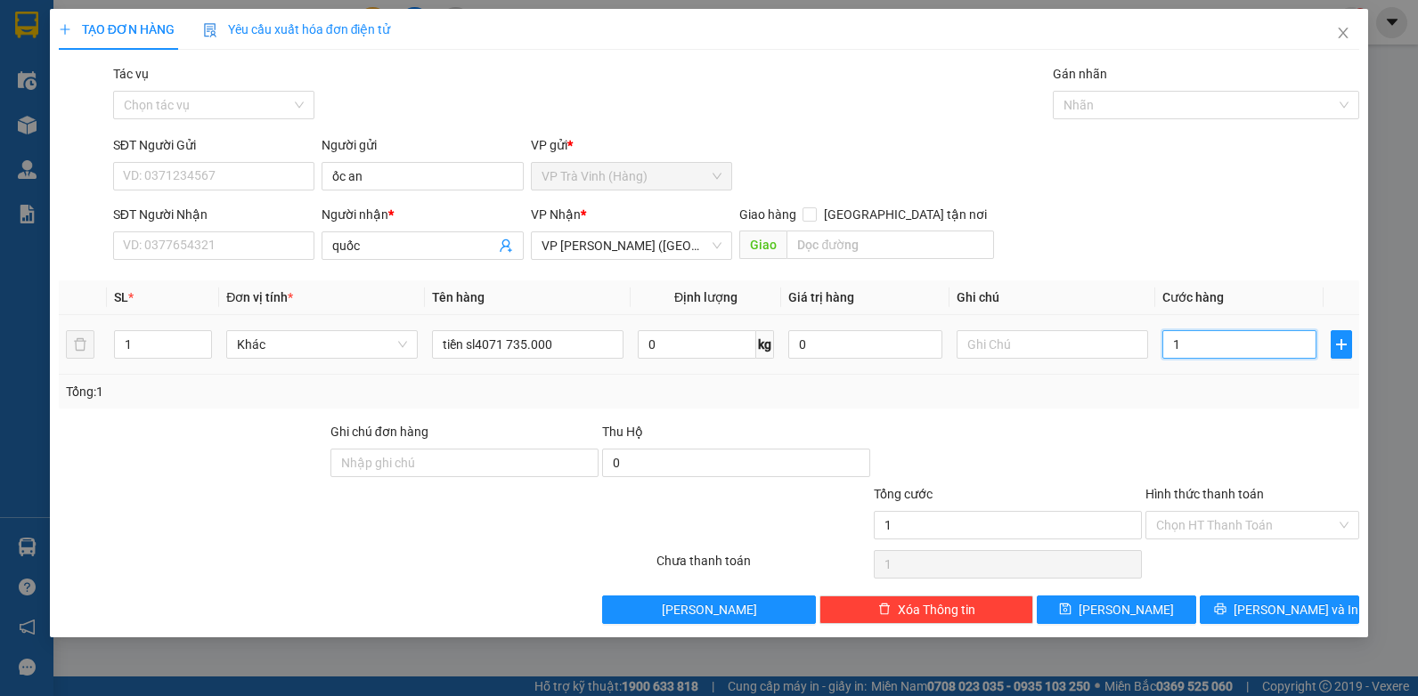
type input "15"
type input "15.000"
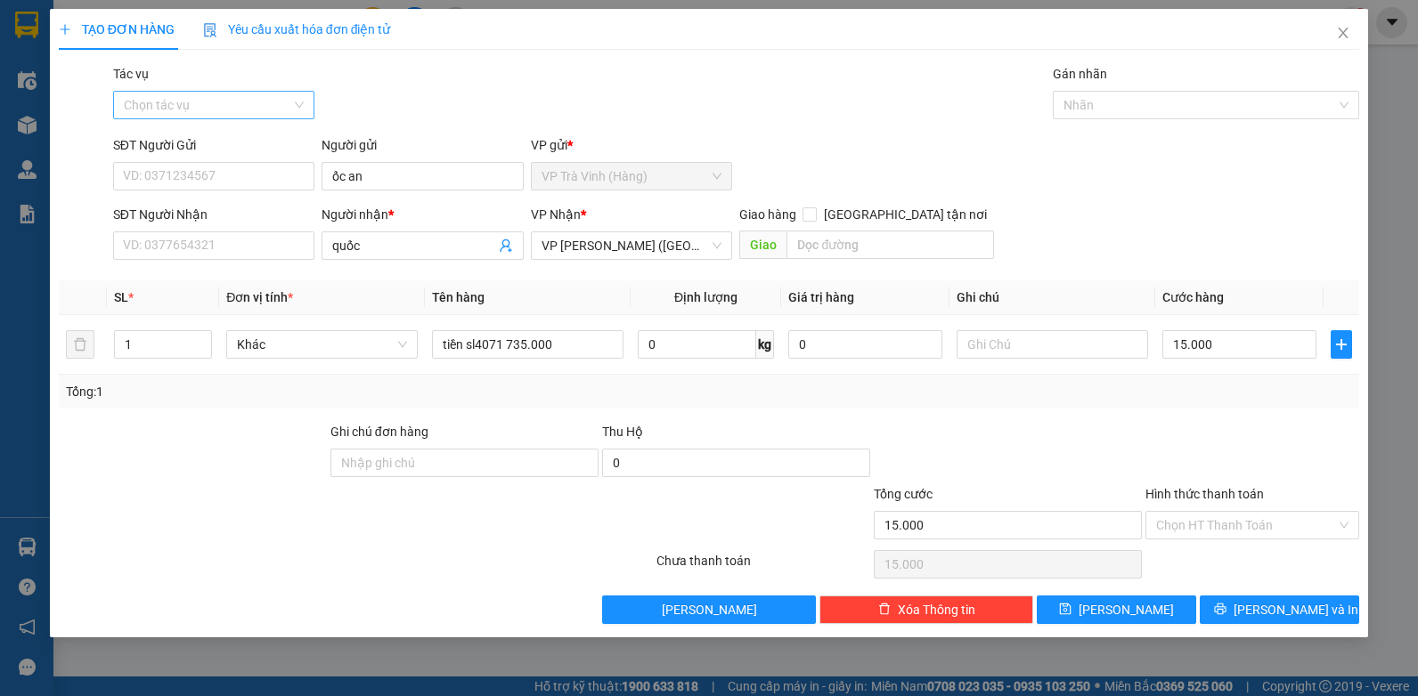
click at [244, 116] on input "Tác vụ" at bounding box center [208, 105] width 168 height 27
click at [239, 172] on div "Nhập hàng kho nhận" at bounding box center [214, 169] width 181 height 20
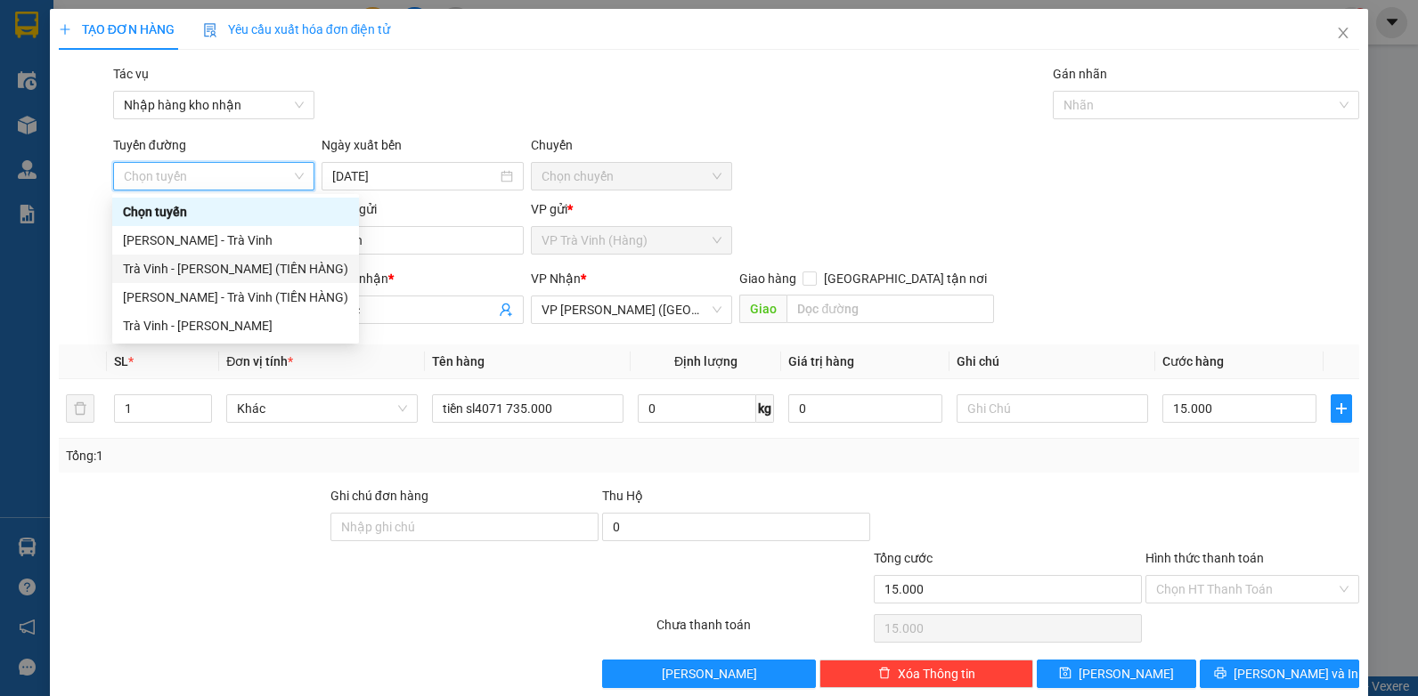
click at [270, 275] on div "Trà Vinh - [PERSON_NAME] (TIỀN HÀNG)" at bounding box center [235, 269] width 225 height 20
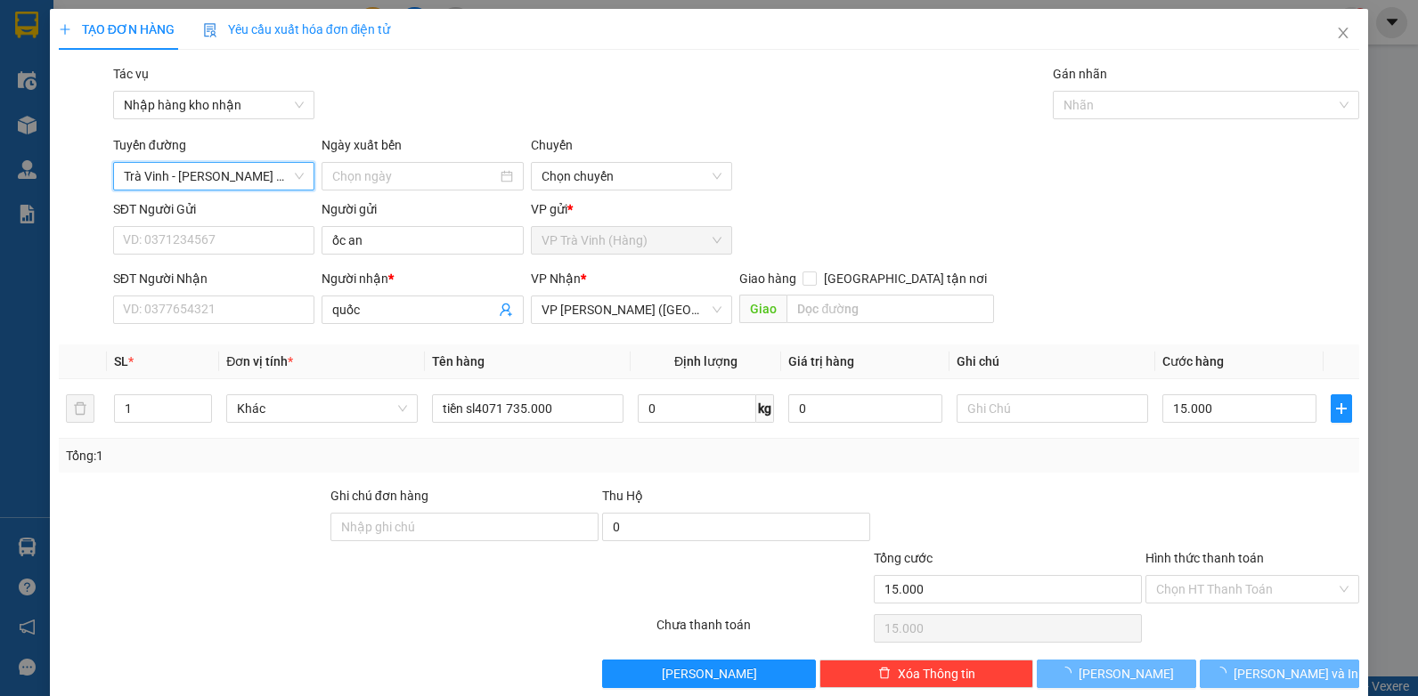
type input "[DATE]"
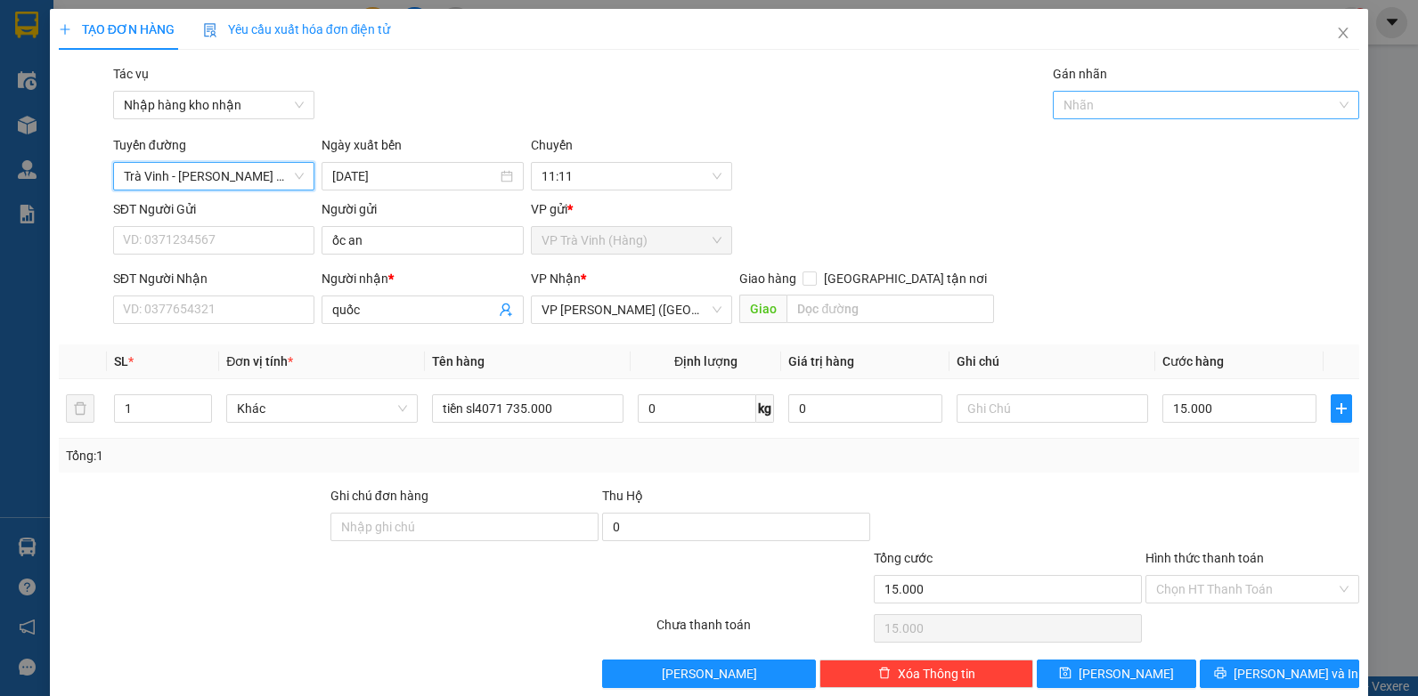
click at [1117, 96] on div at bounding box center [1197, 104] width 280 height 21
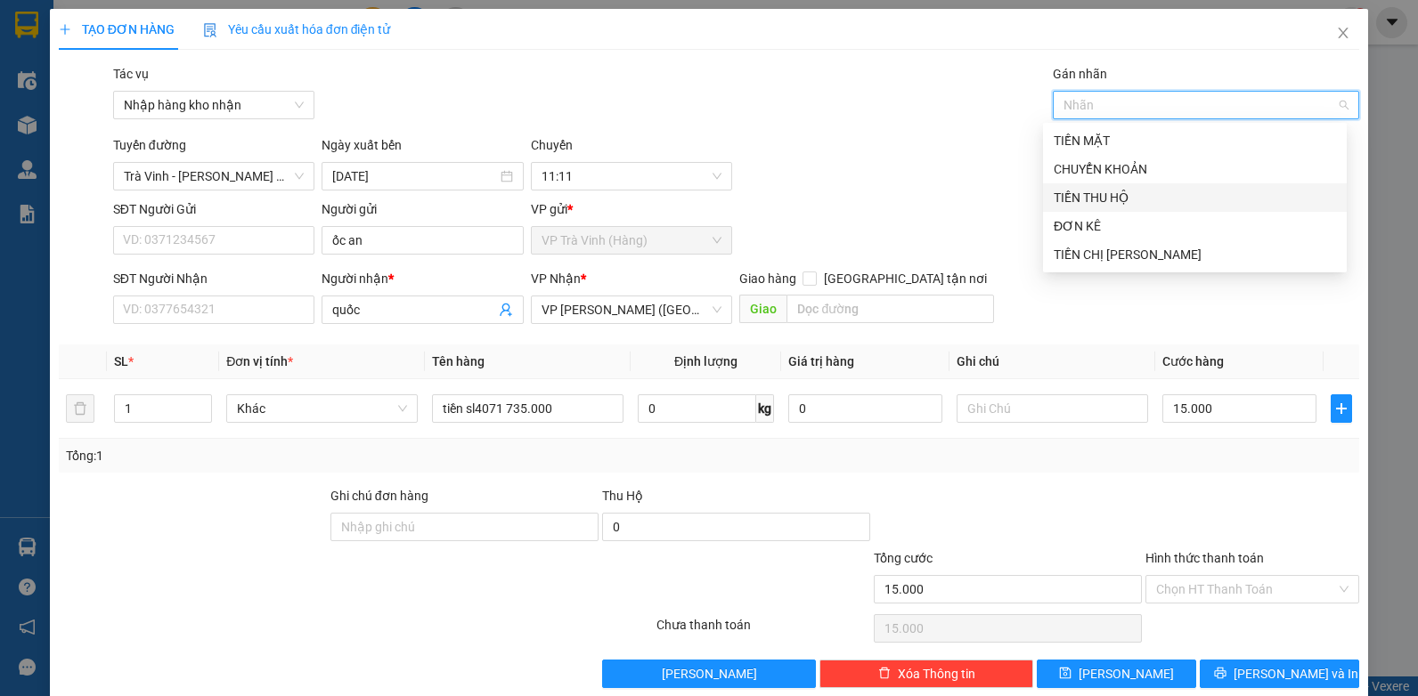
click at [1111, 190] on div "TIỀN THU HỘ" at bounding box center [1194, 198] width 282 height 20
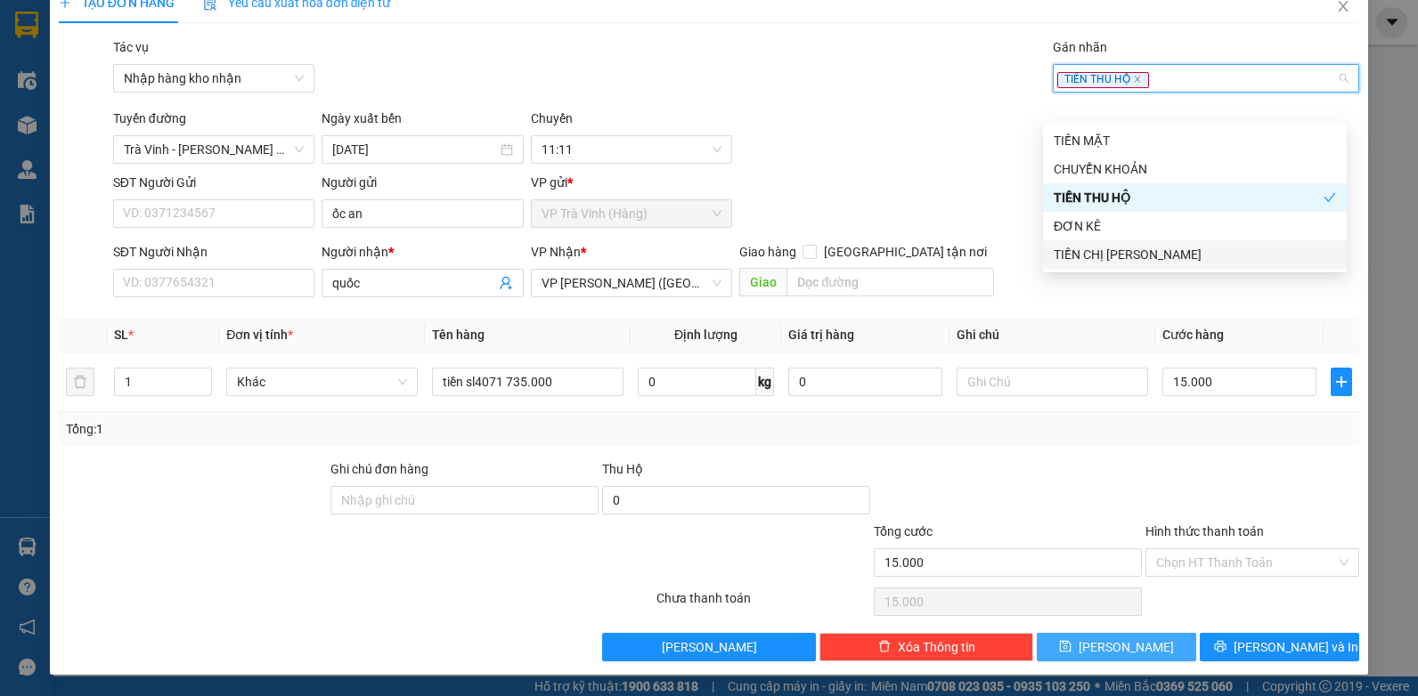
click at [1141, 654] on button "[PERSON_NAME]" at bounding box center [1115, 647] width 159 height 28
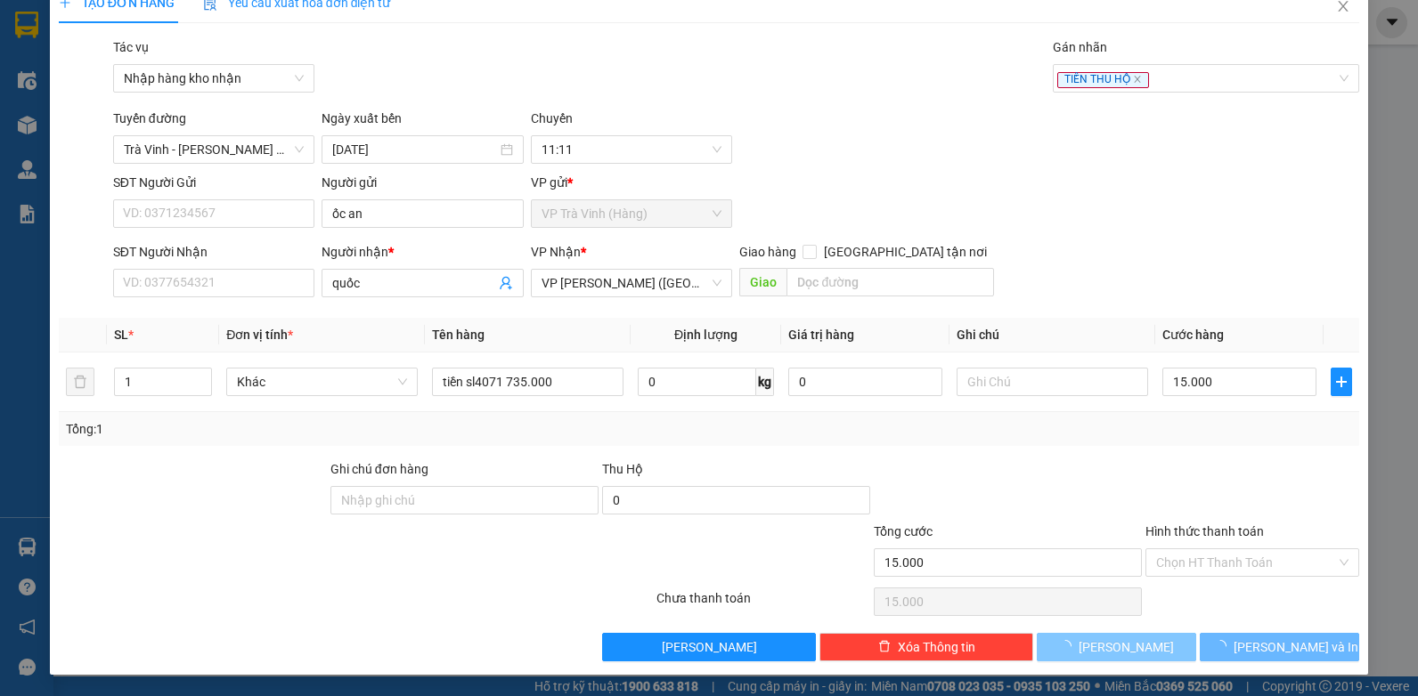
type input "0"
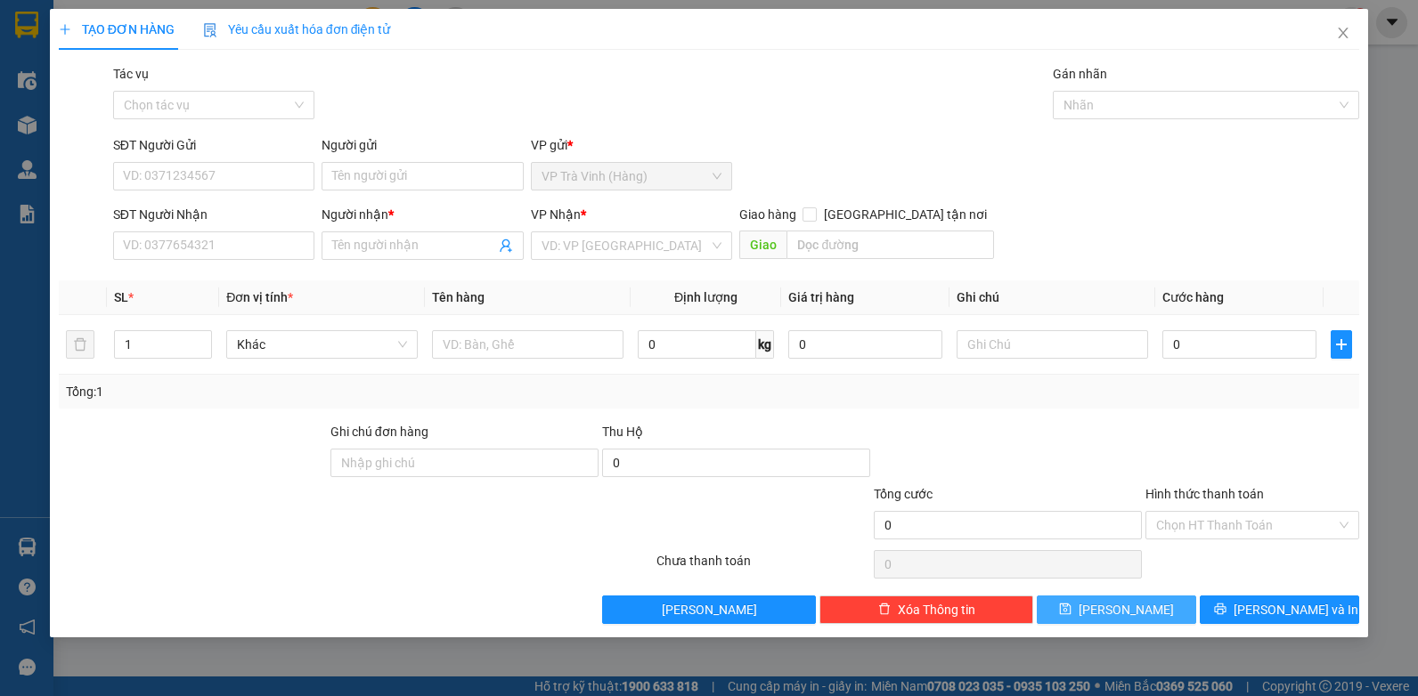
scroll to position [0, 0]
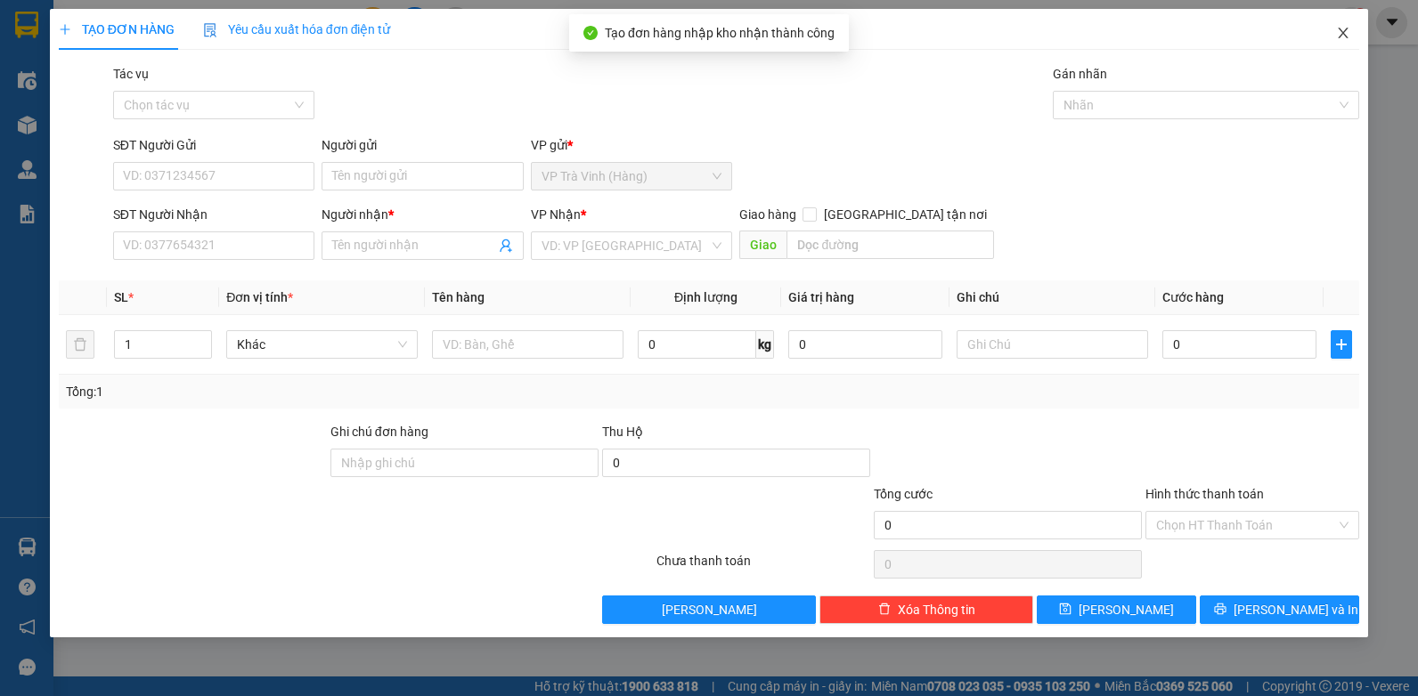
click at [1334, 31] on span "Close" at bounding box center [1343, 34] width 50 height 50
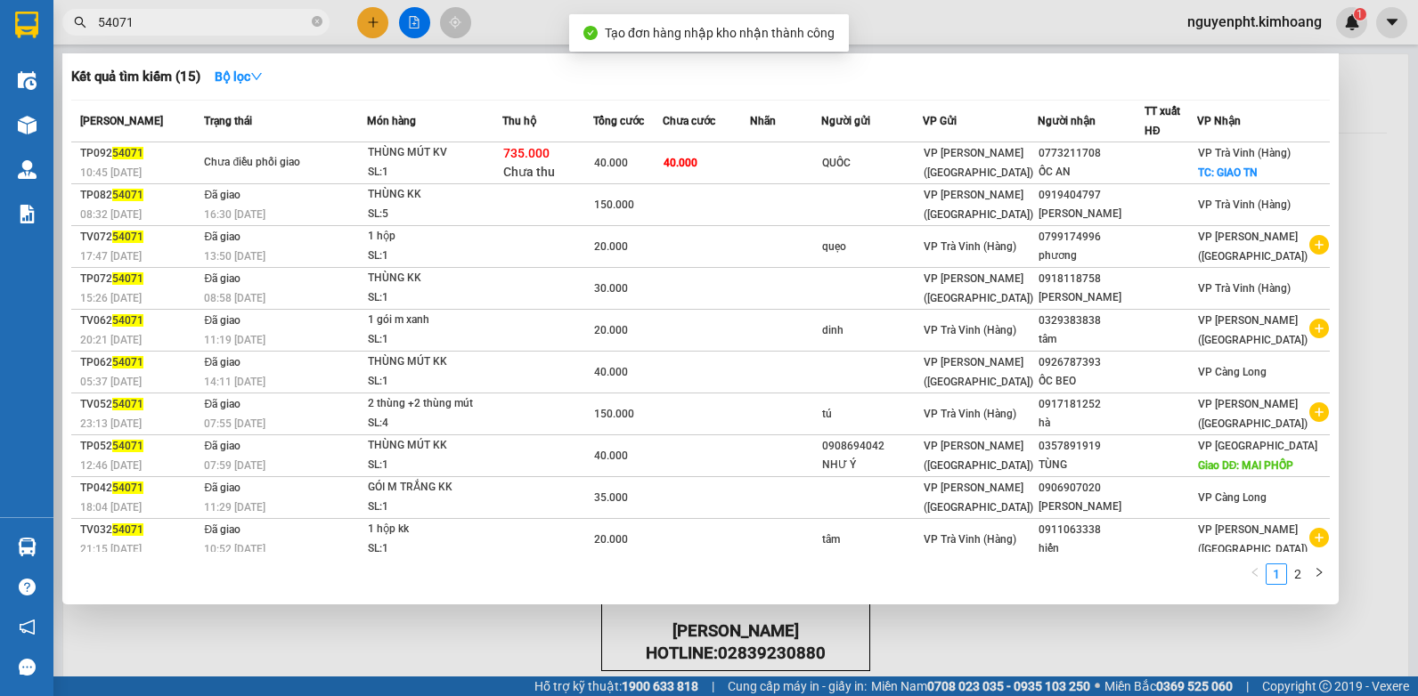
drag, startPoint x: 215, startPoint y: 23, endPoint x: -4, endPoint y: 63, distance: 222.7
click at [0, 63] on html "Kết quả tìm kiếm ( 15 ) Bộ lọc Mã ĐH Trạng thái Món hàng Thu hộ Tổng cước Chưa …" at bounding box center [709, 348] width 1418 height 696
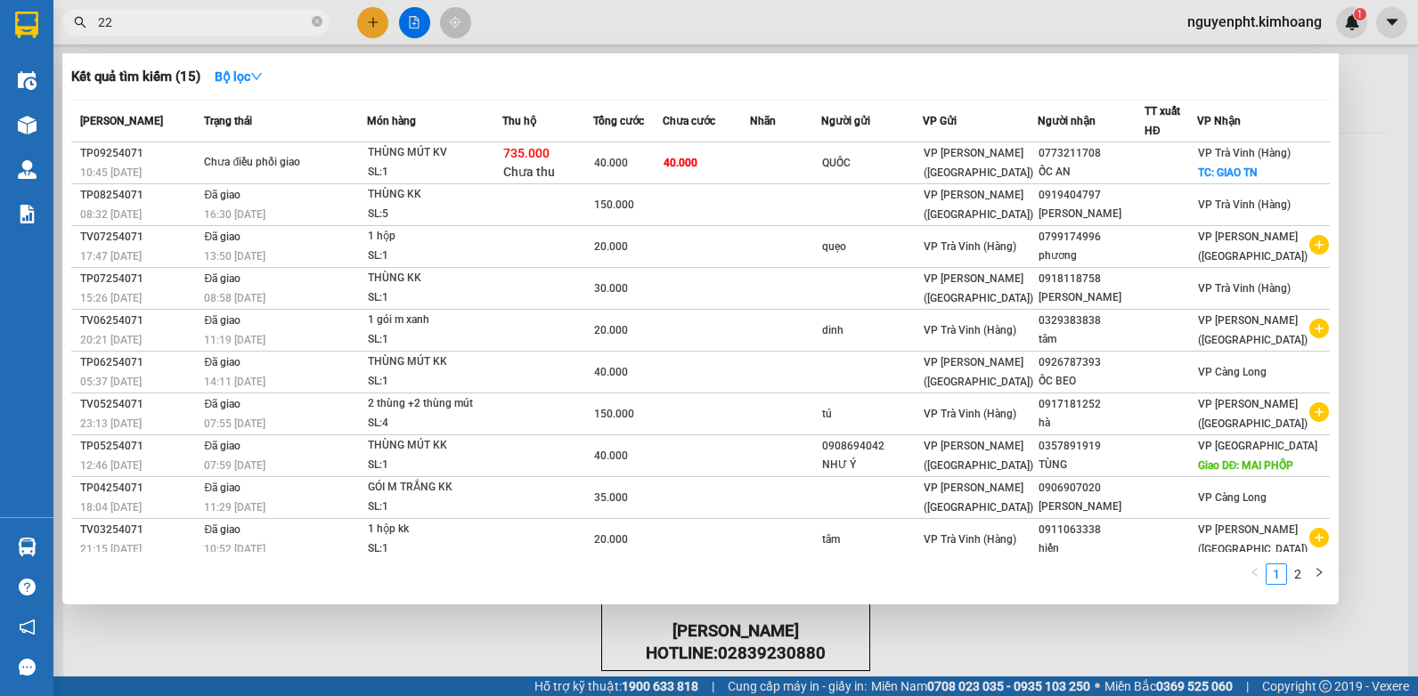
type input "222"
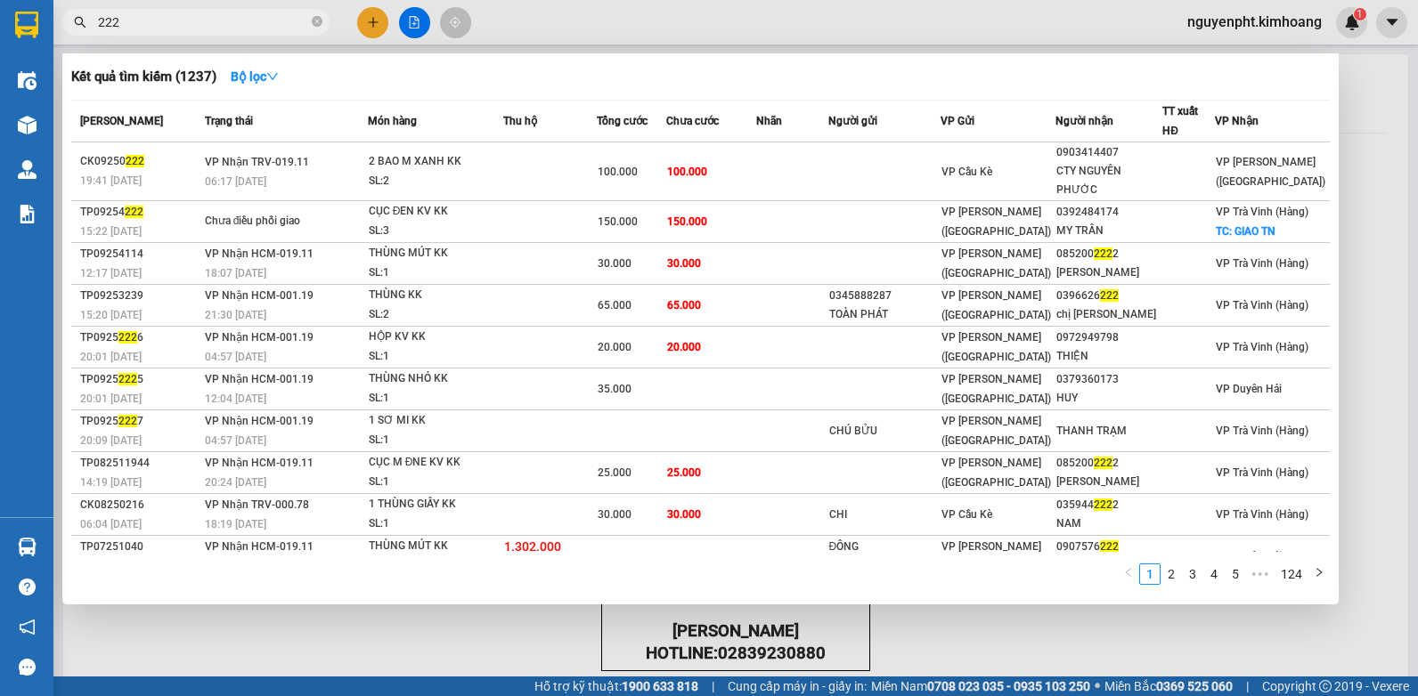
click at [320, 20] on icon "close-circle" at bounding box center [317, 21] width 11 height 11
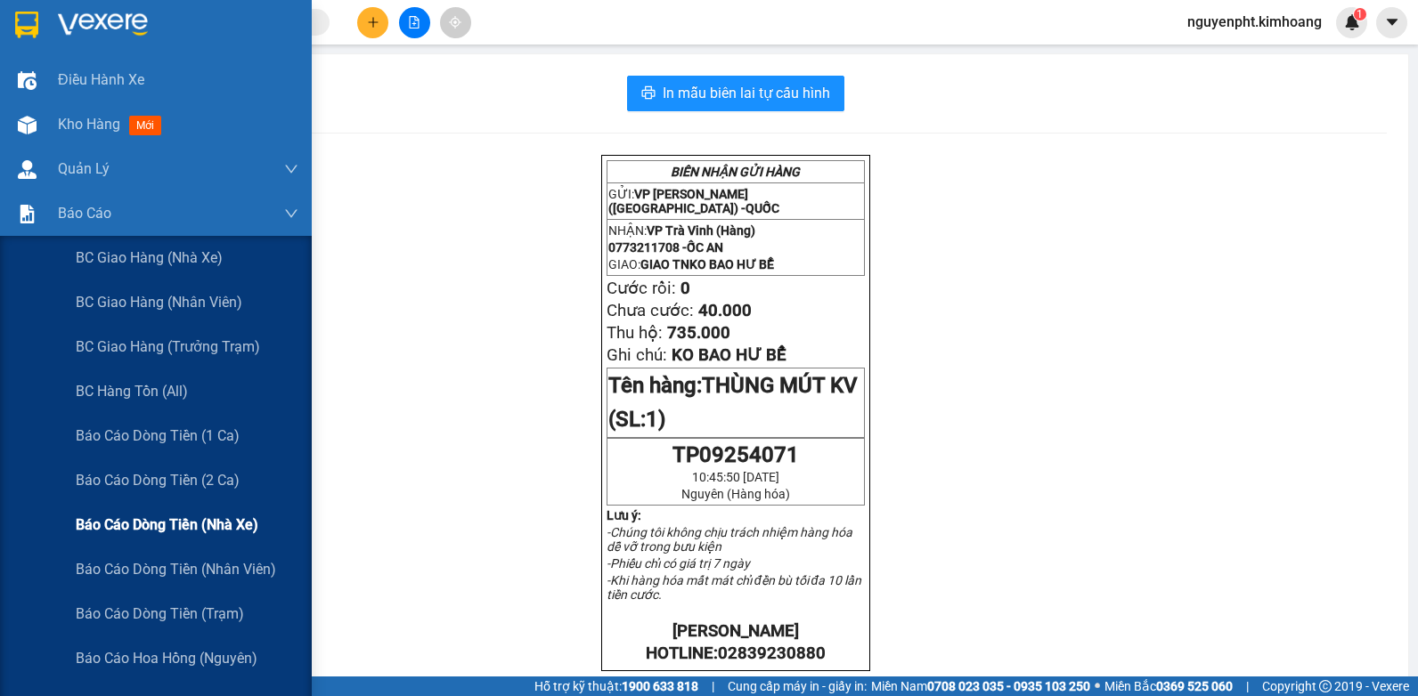
click at [142, 516] on span "Báo cáo dòng tiền (nhà xe)" at bounding box center [167, 525] width 183 height 22
